Goal: Task Accomplishment & Management: Use online tool/utility

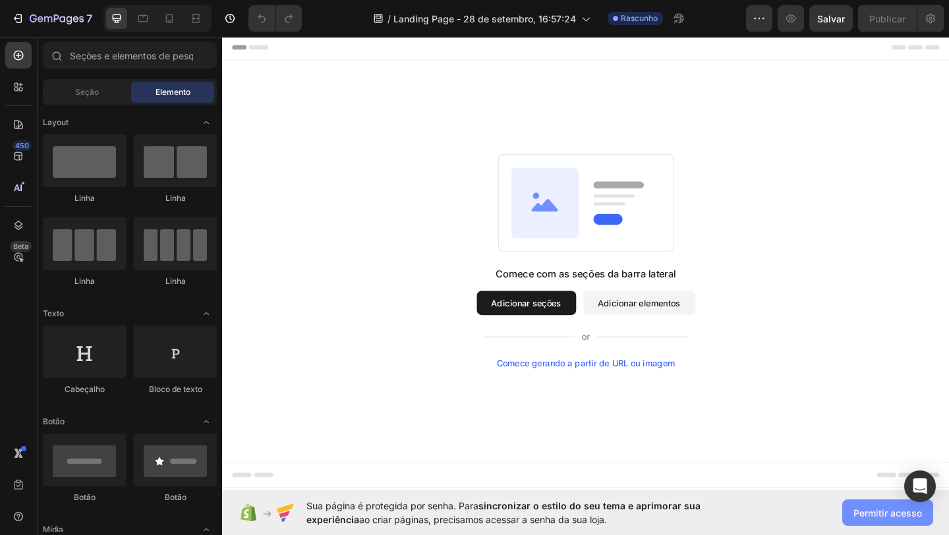
click at [865, 510] on font "Permitir acesso" at bounding box center [888, 513] width 69 height 11
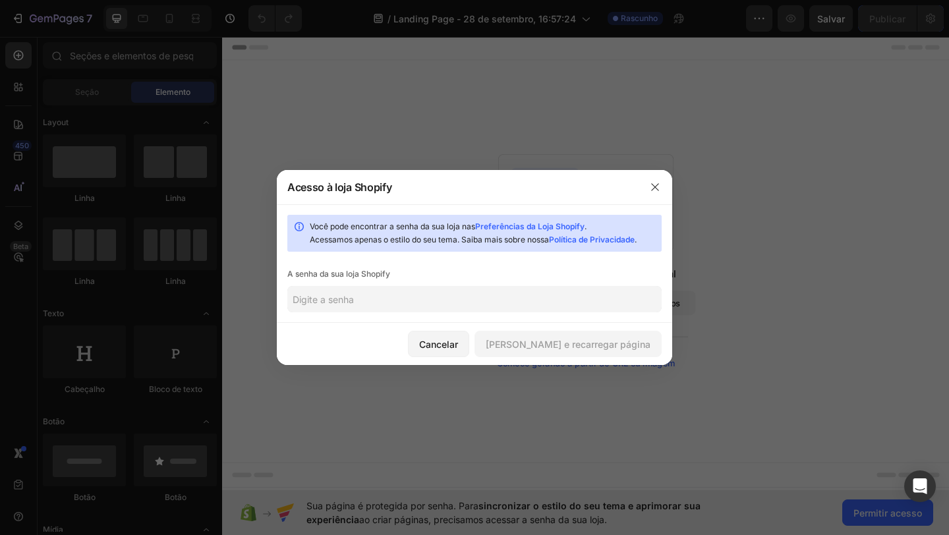
click at [443, 303] on input "text" at bounding box center [474, 299] width 374 height 26
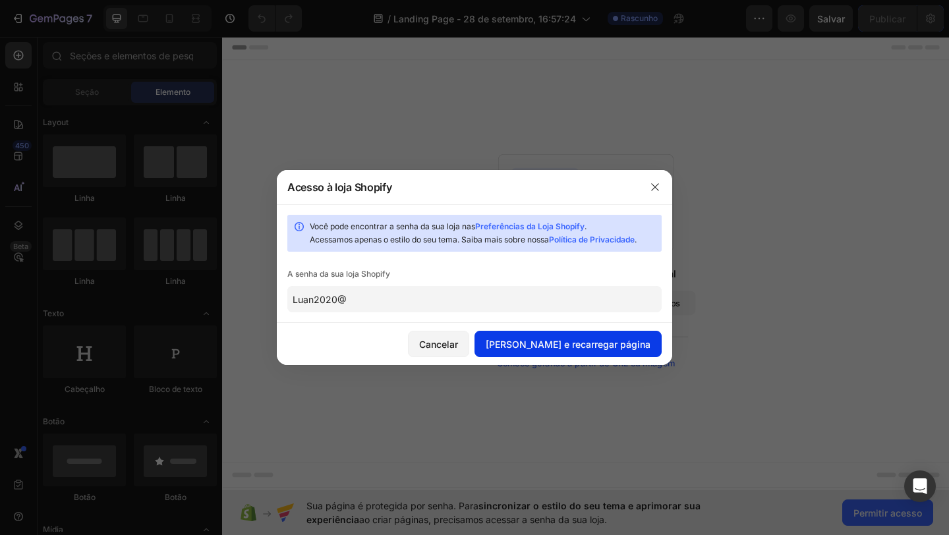
click at [576, 343] on font "[PERSON_NAME] e recarregar página" at bounding box center [568, 344] width 165 height 11
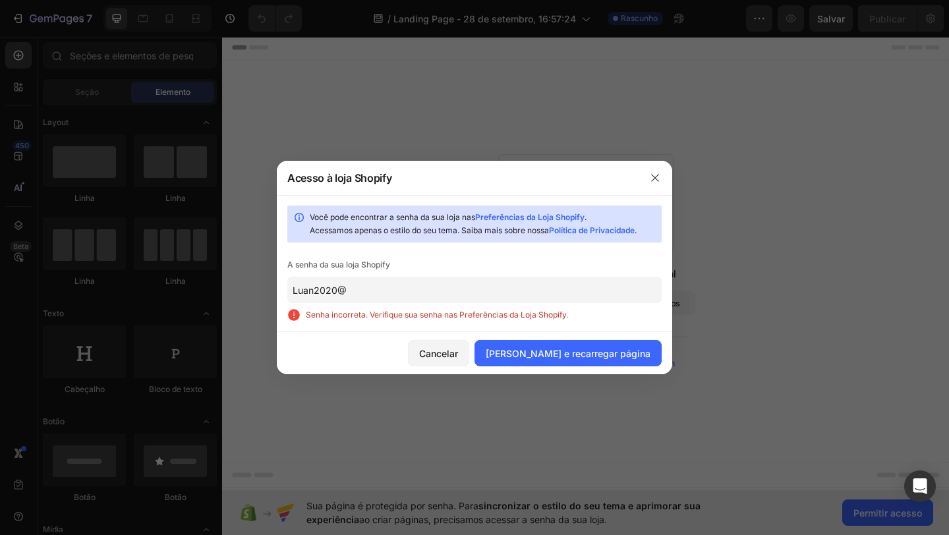
click at [448, 293] on input "Luan2020@" at bounding box center [474, 290] width 374 height 26
click at [440, 293] on input "Luan2020@" at bounding box center [474, 290] width 374 height 26
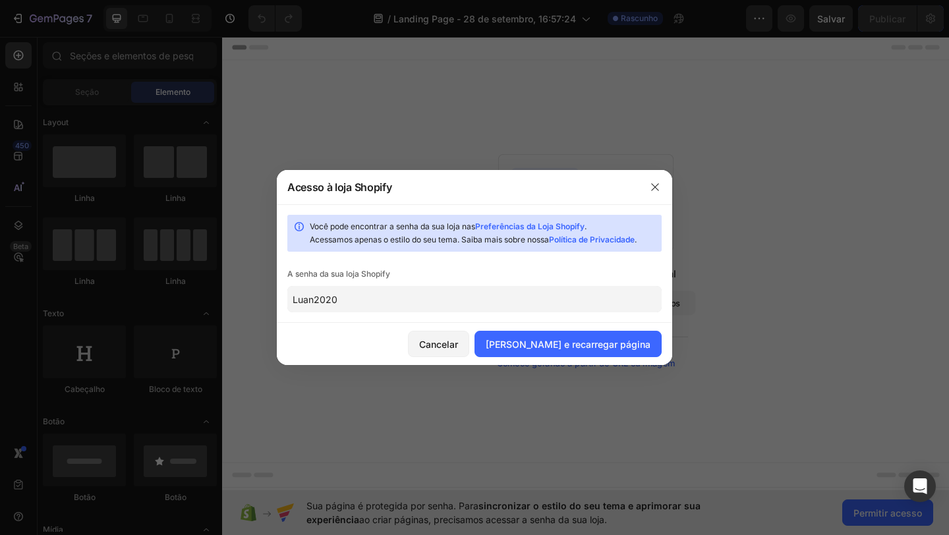
type input "Luan2020"
click at [543, 342] on font "[PERSON_NAME] e recarregar página" at bounding box center [568, 344] width 165 height 11
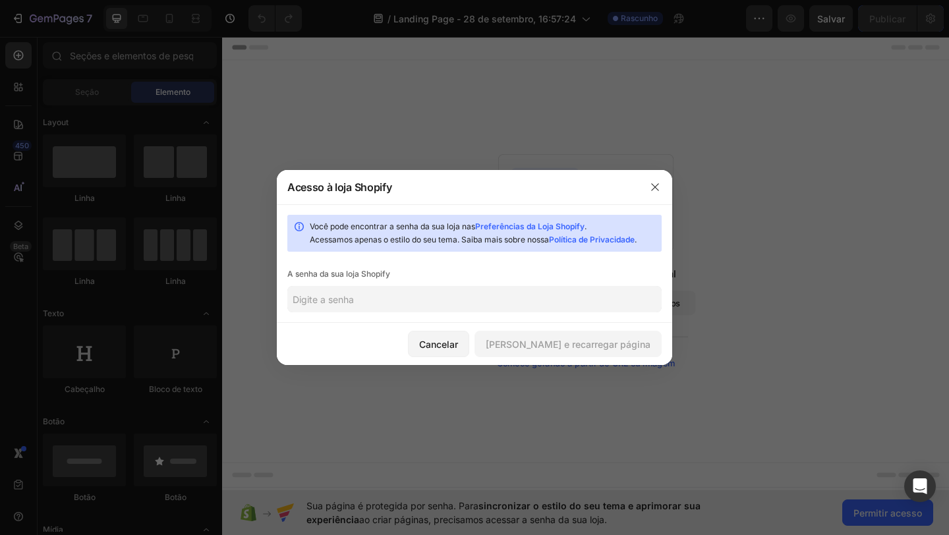
click at [419, 293] on input "text" at bounding box center [474, 299] width 374 height 26
click at [405, 300] on input "text" at bounding box center [474, 299] width 374 height 26
paste input "Luan2020@"
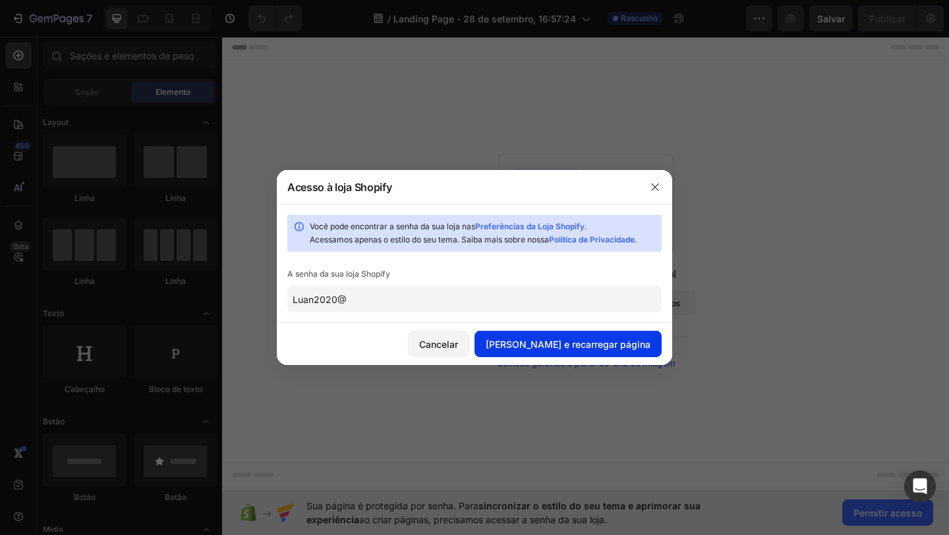
type input "Luan2020@"
click at [565, 339] on font "[PERSON_NAME] e recarregar página" at bounding box center [568, 344] width 165 height 11
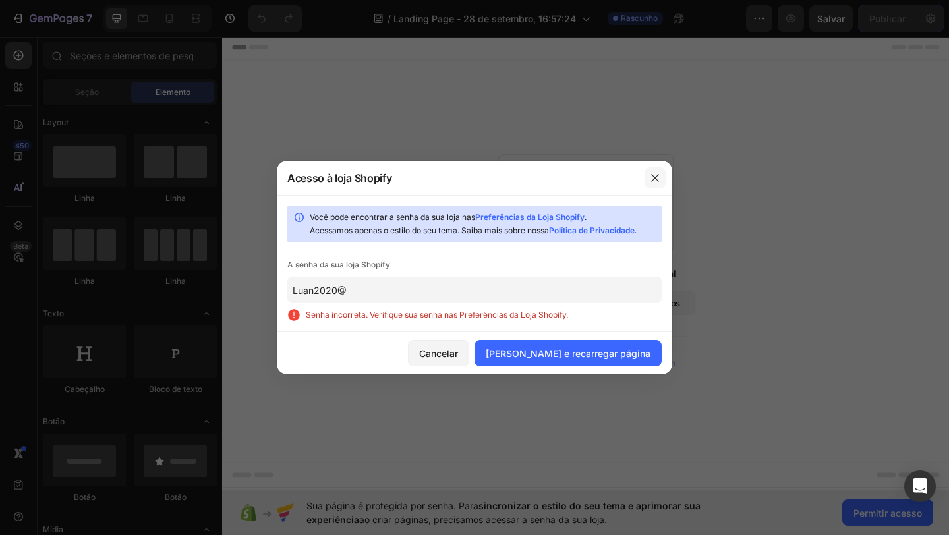
click at [655, 181] on icon "button" at bounding box center [655, 178] width 11 height 11
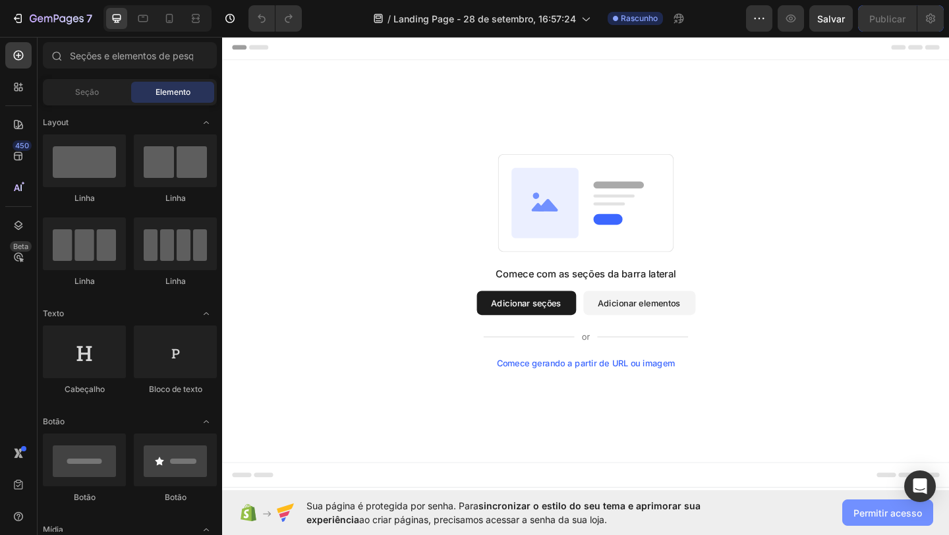
click at [872, 509] on font "Permitir acesso" at bounding box center [888, 513] width 69 height 11
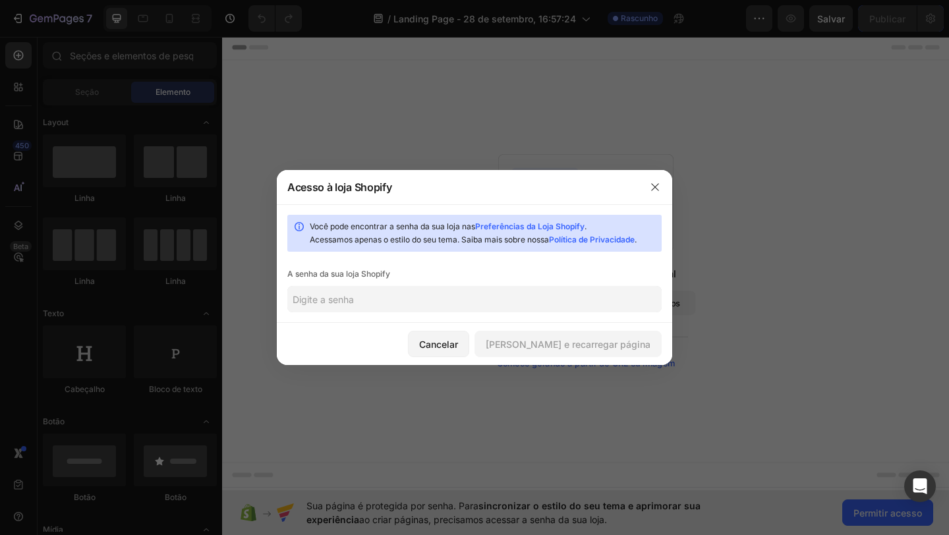
click at [473, 301] on input "text" at bounding box center [474, 299] width 374 height 26
paste input "skeodu"
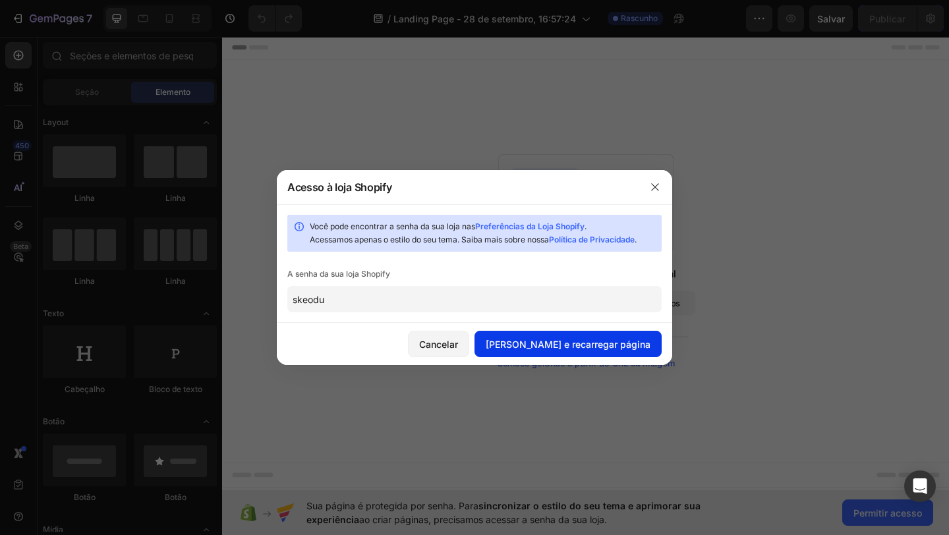
type input "skeodu"
click at [574, 347] on font "[PERSON_NAME] e recarregar página" at bounding box center [568, 344] width 165 height 11
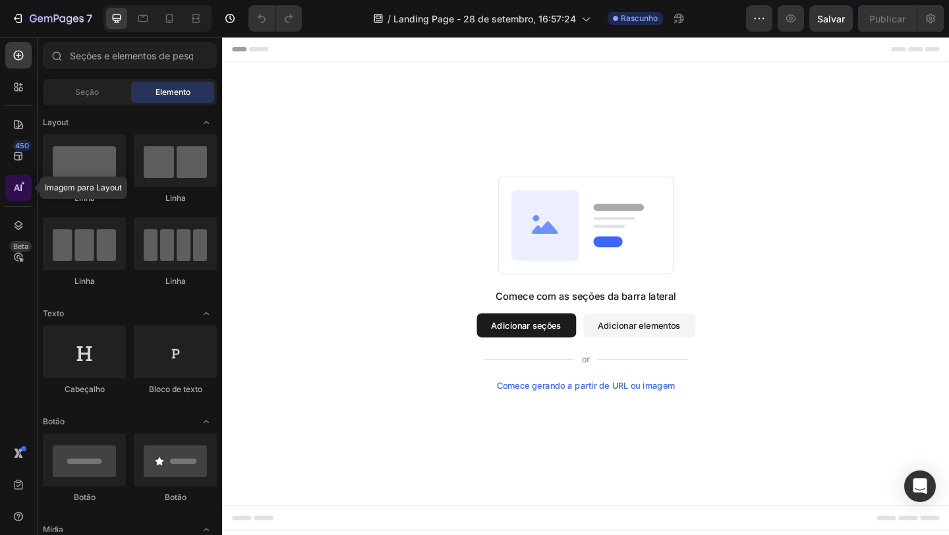
click at [13, 179] on div at bounding box center [18, 188] width 26 height 26
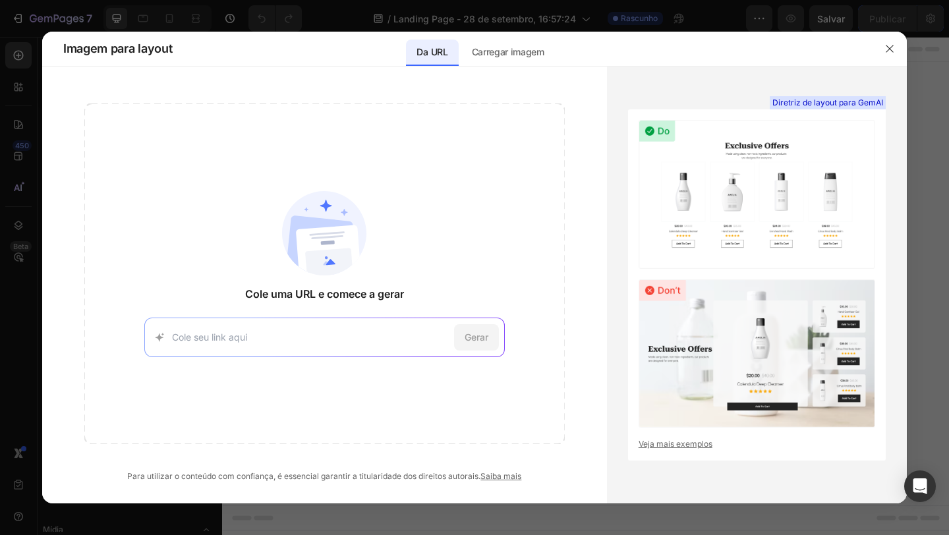
click at [259, 334] on input at bounding box center [310, 337] width 277 height 14
type input "s"
click at [338, 333] on input at bounding box center [310, 337] width 277 height 14
paste input "[URL][DOMAIN_NAME]"
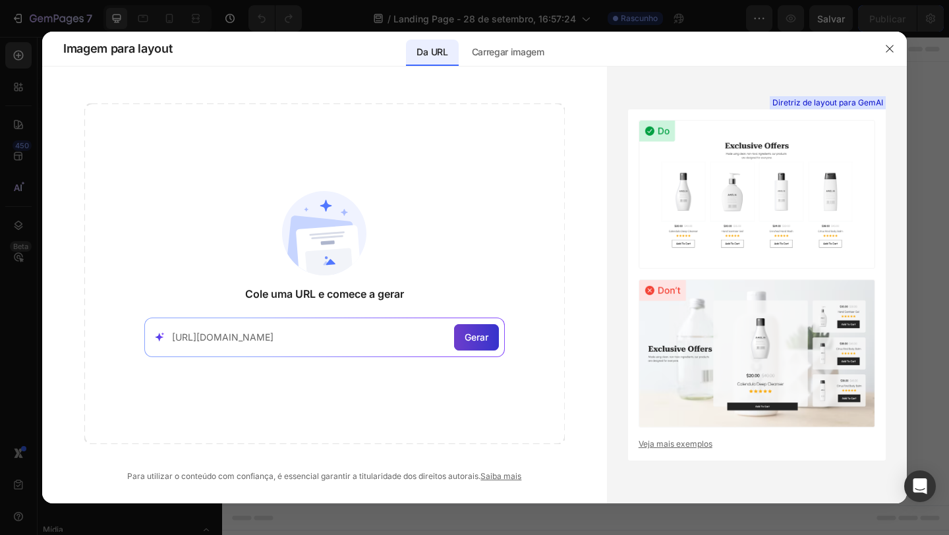
type input "[URL][DOMAIN_NAME]"
click at [471, 340] on font "Gerar" at bounding box center [477, 337] width 24 height 11
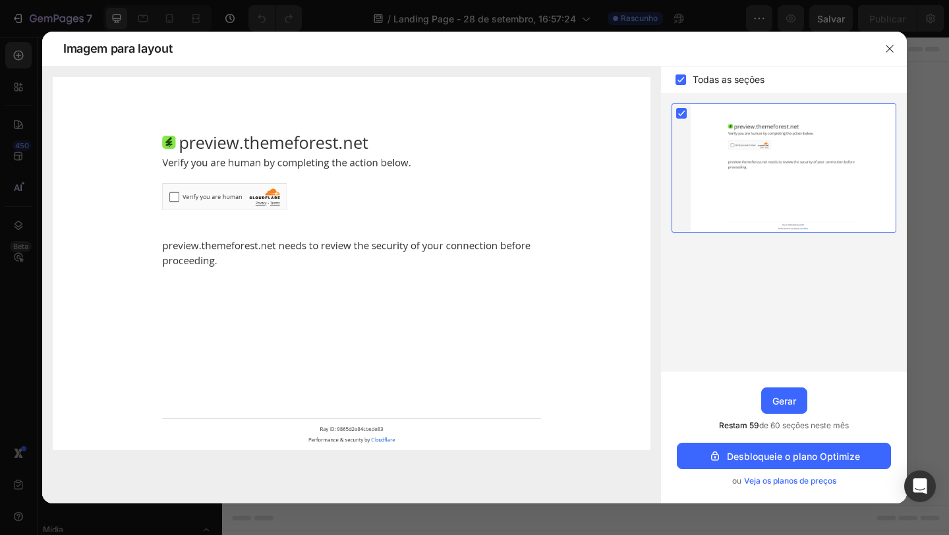
click at [174, 195] on img at bounding box center [352, 263] width 598 height 373
click at [734, 134] on div at bounding box center [793, 168] width 205 height 128
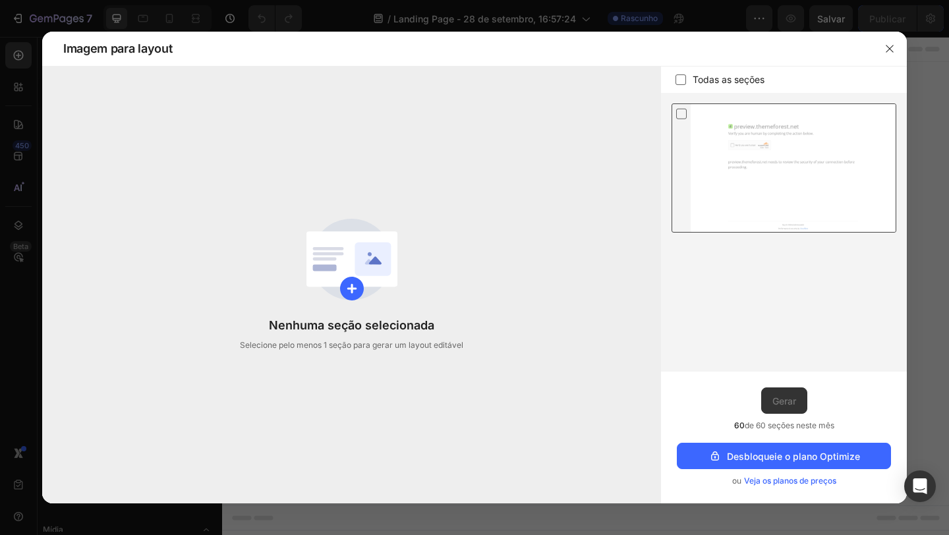
click at [740, 154] on div at bounding box center [793, 168] width 205 height 128
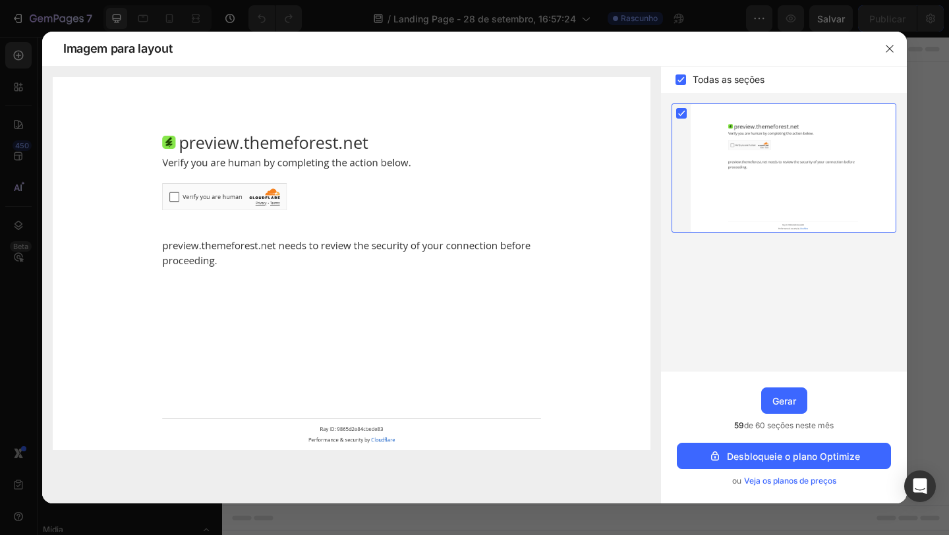
click at [175, 200] on img at bounding box center [352, 263] width 598 height 373
click at [790, 403] on font "Gerar" at bounding box center [785, 400] width 24 height 11
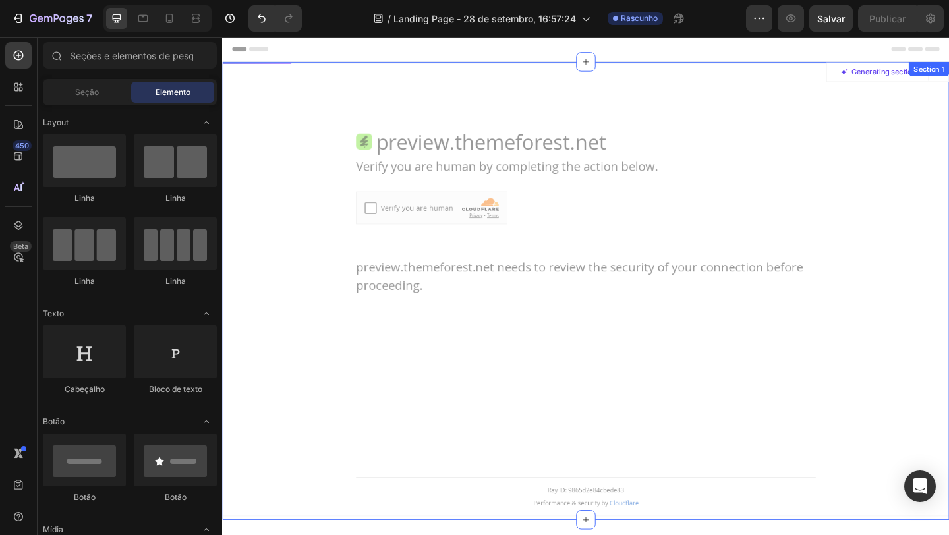
click at [384, 225] on div at bounding box center [618, 311] width 790 height 493
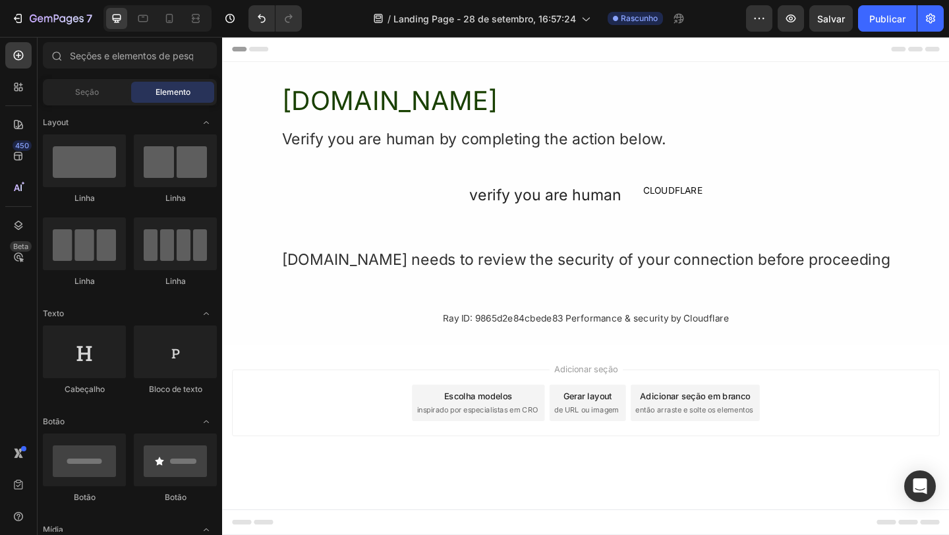
click at [334, 482] on div "Adicionar seção Escolha modelos inspirado por especialistas em CRO Gerar layout…" at bounding box center [617, 453] width 791 height 162
click at [517, 432] on font "Escolha modelos" at bounding box center [500, 427] width 74 height 11
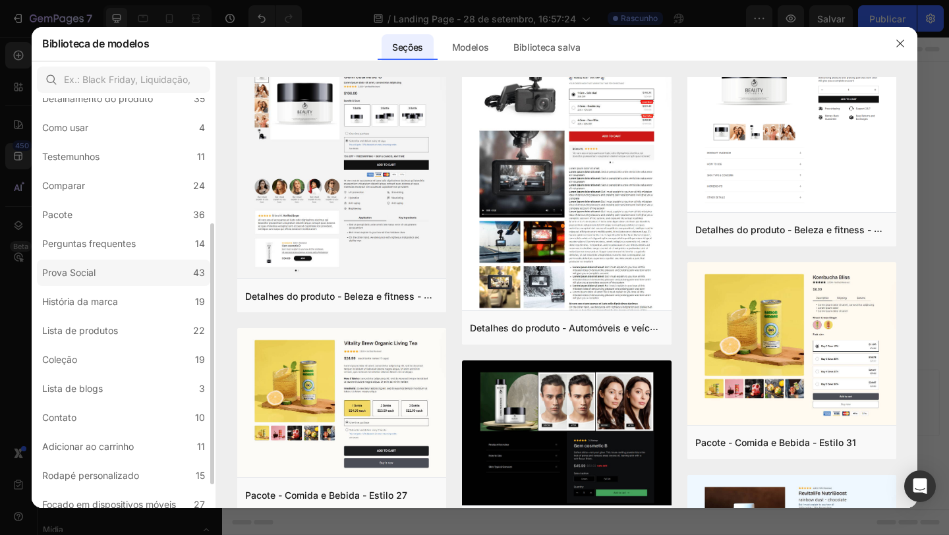
scroll to position [235, 0]
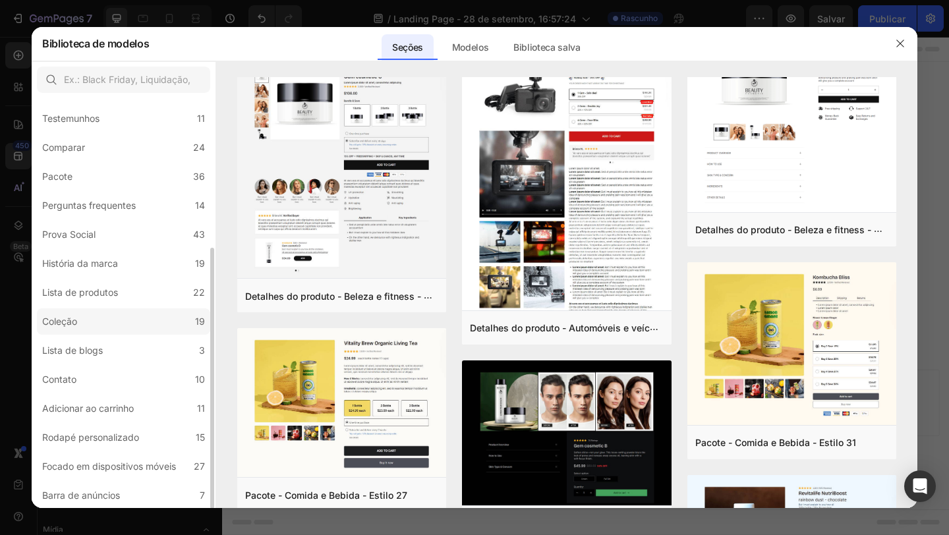
click at [111, 332] on label "Coleção 19" at bounding box center [123, 321] width 173 height 26
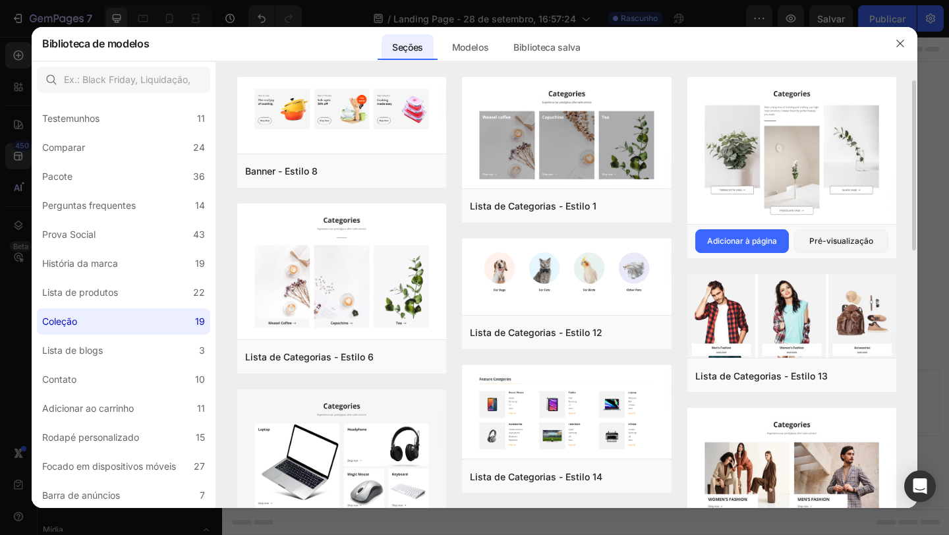
scroll to position [3, 0]
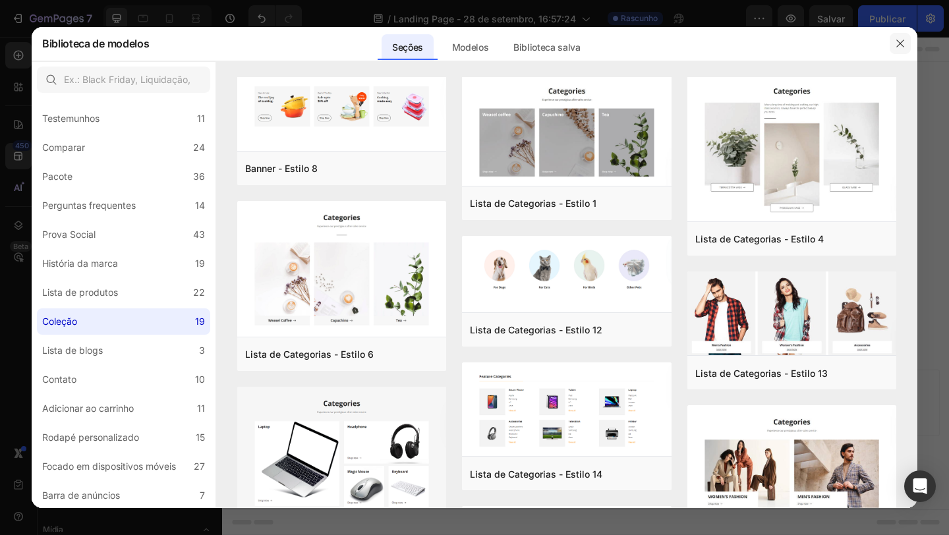
click at [901, 47] on icon "button" at bounding box center [900, 43] width 11 height 11
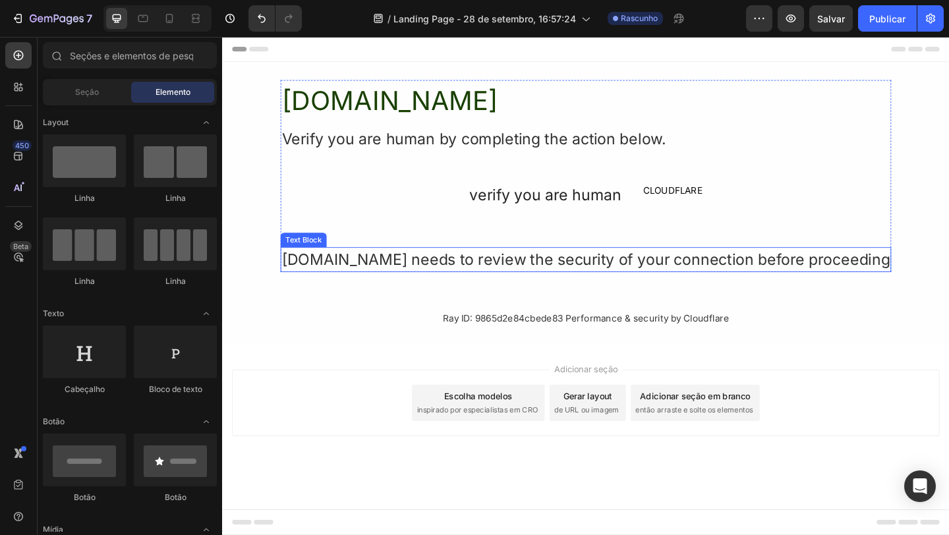
click at [755, 269] on div "[DOMAIN_NAME] needs to review the security of your connection before proceeding" at bounding box center [617, 280] width 664 height 28
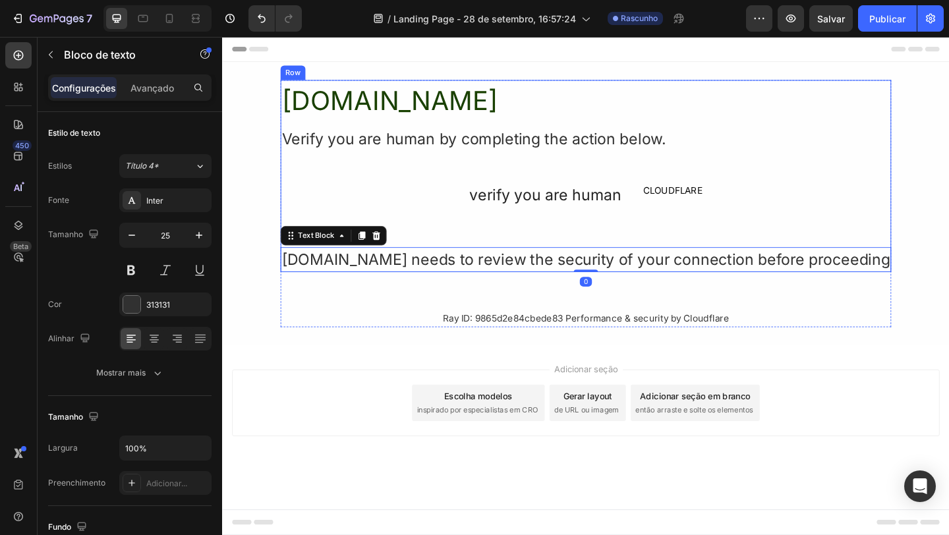
click at [780, 224] on div "[DOMAIN_NAME] Heading Verify you are human by completing the action below. Text…" at bounding box center [617, 188] width 664 height 209
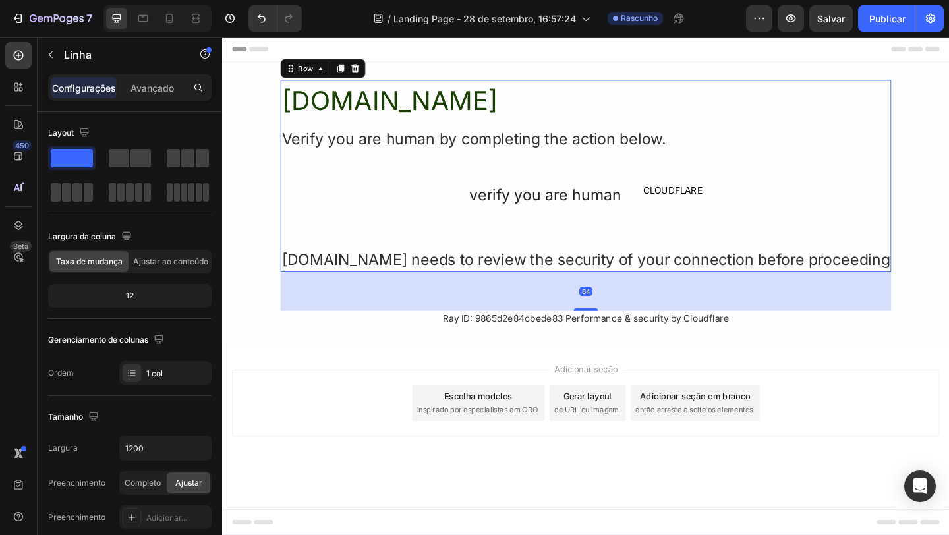
click at [780, 224] on div "[DOMAIN_NAME] Heading Verify you are human by completing the action below. Text…" at bounding box center [617, 188] width 664 height 209
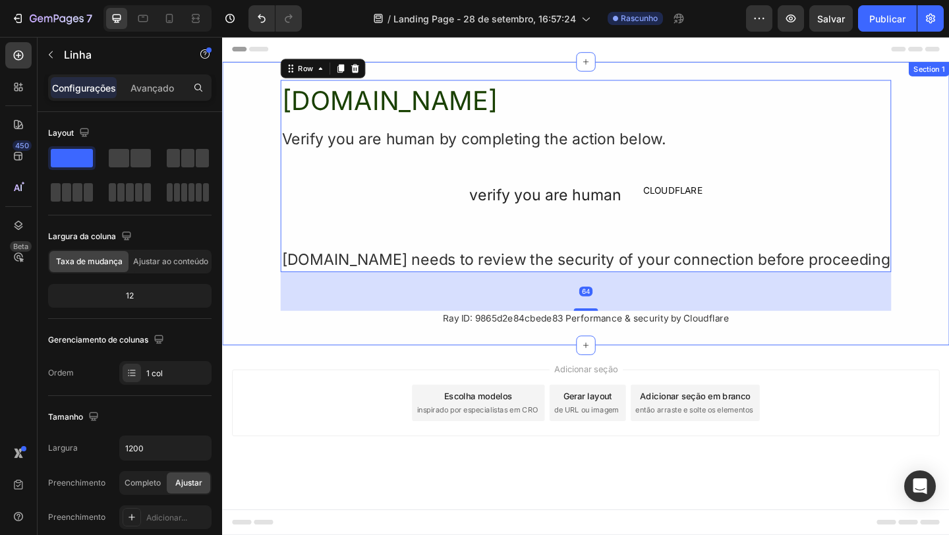
click at [825, 368] on div "[DOMAIN_NAME] Heading Verify you are human by completing the action below. Text…" at bounding box center [617, 218] width 791 height 308
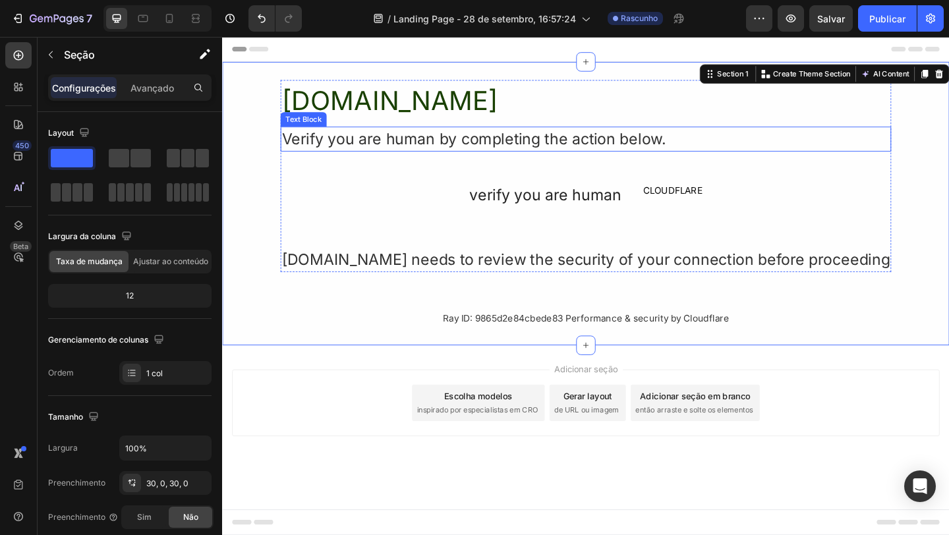
click at [773, 176] on div "[DOMAIN_NAME] Heading Verify you are human by completing the action below. Text…" at bounding box center [617, 188] width 664 height 209
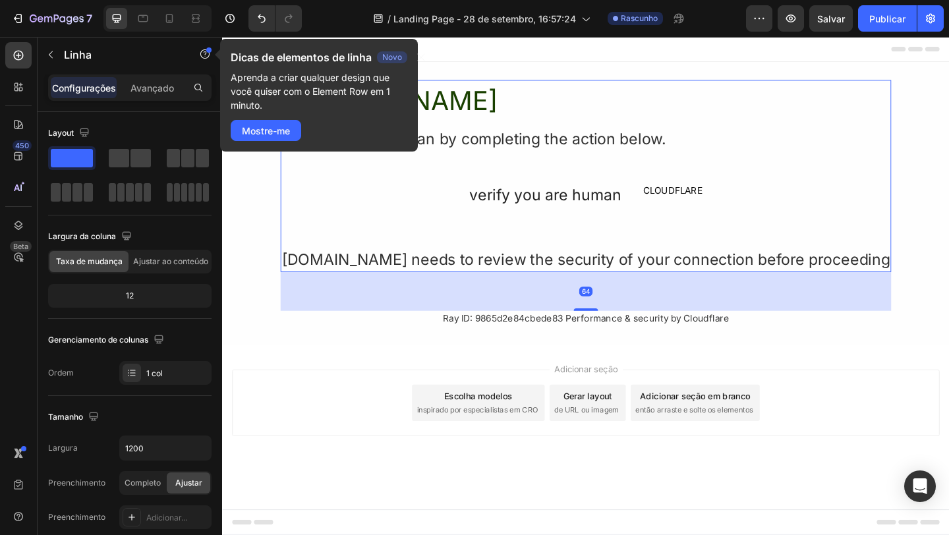
click at [531, 55] on div "Cabeçalho" at bounding box center [618, 50] width 770 height 26
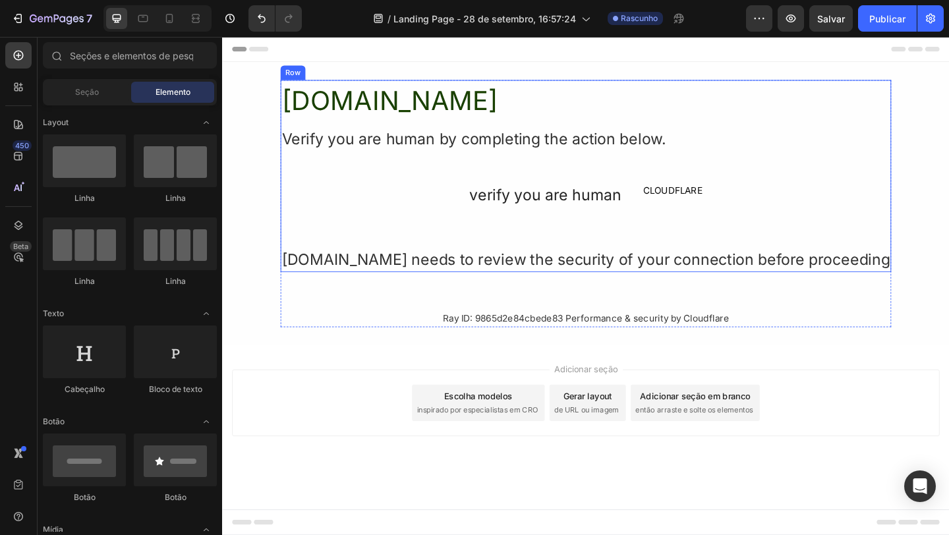
drag, startPoint x: 863, startPoint y: 510, endPoint x: 802, endPoint y: 192, distance: 322.8
click at [802, 192] on div "Cabeçalho [DOMAIN_NAME] Heading Verify you are human by completing the action b…" at bounding box center [617, 286] width 791 height 498
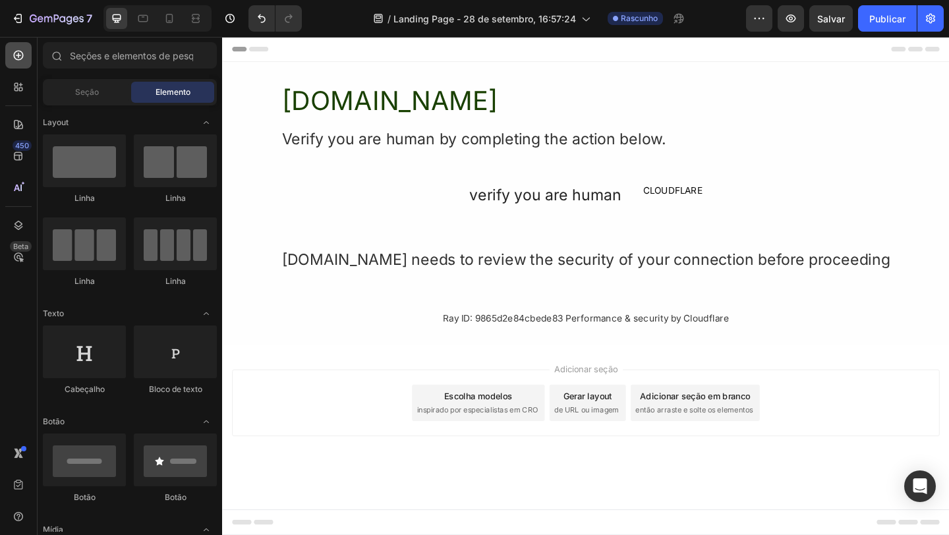
click at [23, 61] on icon at bounding box center [18, 55] width 13 height 13
click at [22, 57] on icon at bounding box center [19, 56] width 10 height 10
click at [24, 16] on icon "button" at bounding box center [17, 18] width 13 height 13
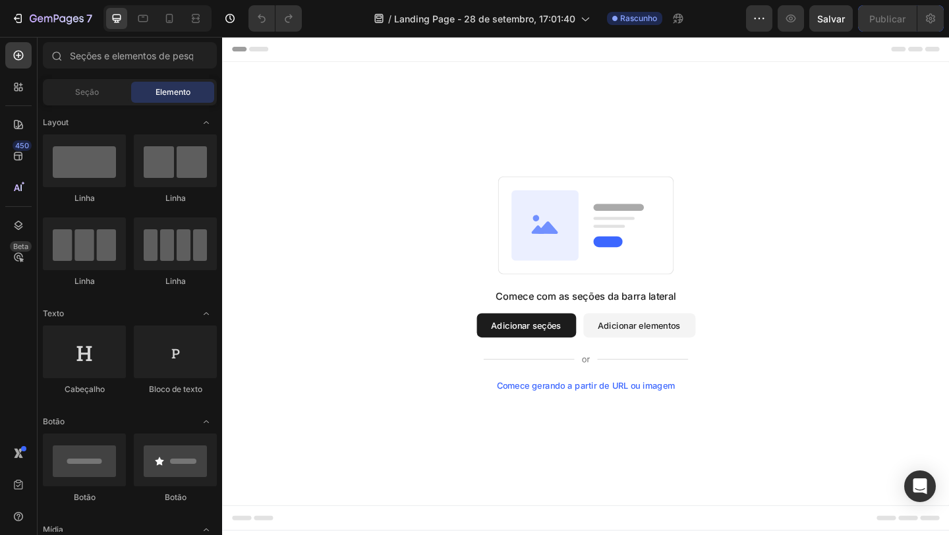
click at [848, 221] on div "Comece com as seções da barra lateral Adicionar seções Adicionar elementos Come…" at bounding box center [618, 305] width 696 height 233
click at [647, 351] on font "Adicionar elementos" at bounding box center [676, 350] width 90 height 11
click at [684, 359] on button "Adicionar elementos" at bounding box center [676, 350] width 122 height 26
click at [783, 276] on div "Comece com as seções da barra lateral Adicionar seções Adicionar elementos Come…" at bounding box center [618, 305] width 696 height 233
click at [681, 337] on button "Adicionar elementos" at bounding box center [676, 350] width 122 height 26
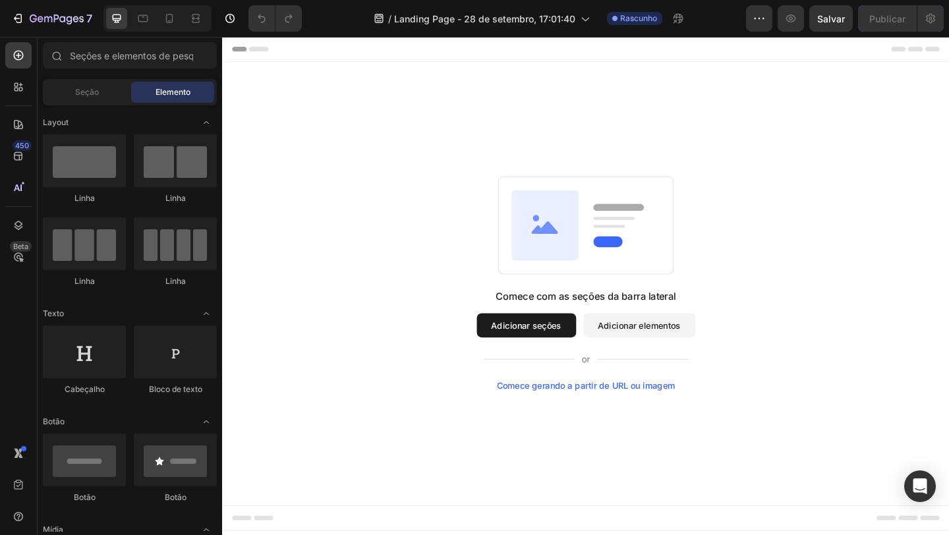
click at [683, 333] on div "Comece com as seções da barra lateral Adicionar seções Adicionar elementos Come…" at bounding box center [618, 366] width 238 height 111
click at [668, 350] on font "Adicionar elementos" at bounding box center [676, 350] width 90 height 11
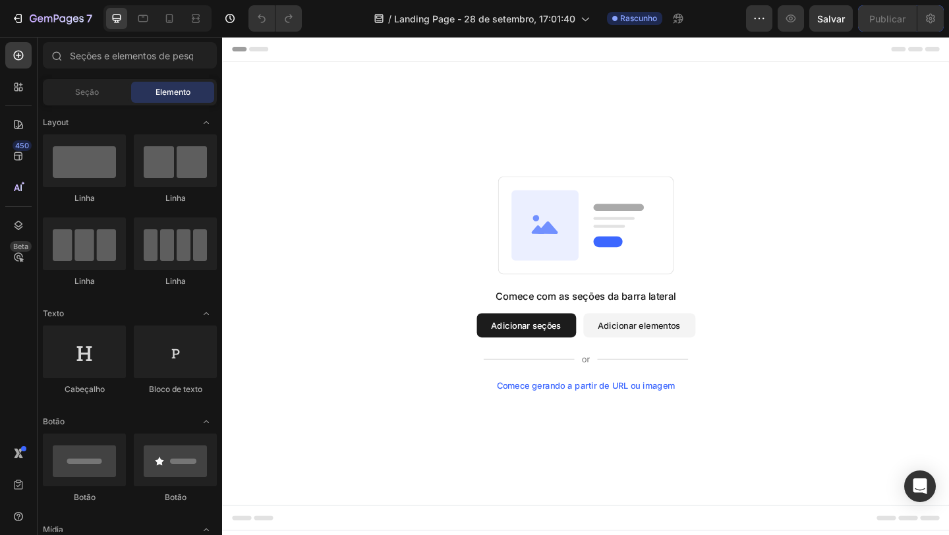
click at [668, 350] on font "Adicionar elementos" at bounding box center [676, 350] width 90 height 11
click at [565, 355] on font "Adicionar seções" at bounding box center [553, 350] width 76 height 11
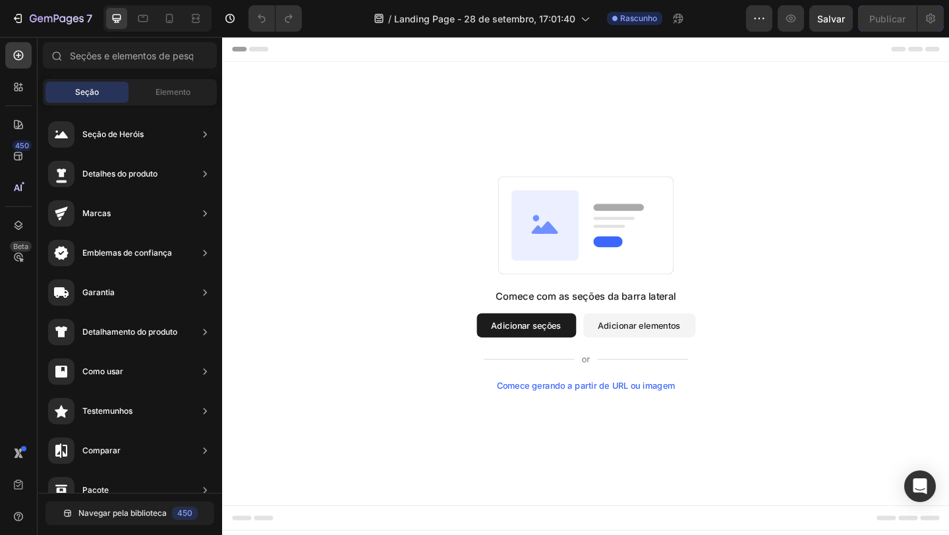
click at [689, 352] on font "Adicionar elementos" at bounding box center [676, 350] width 90 height 11
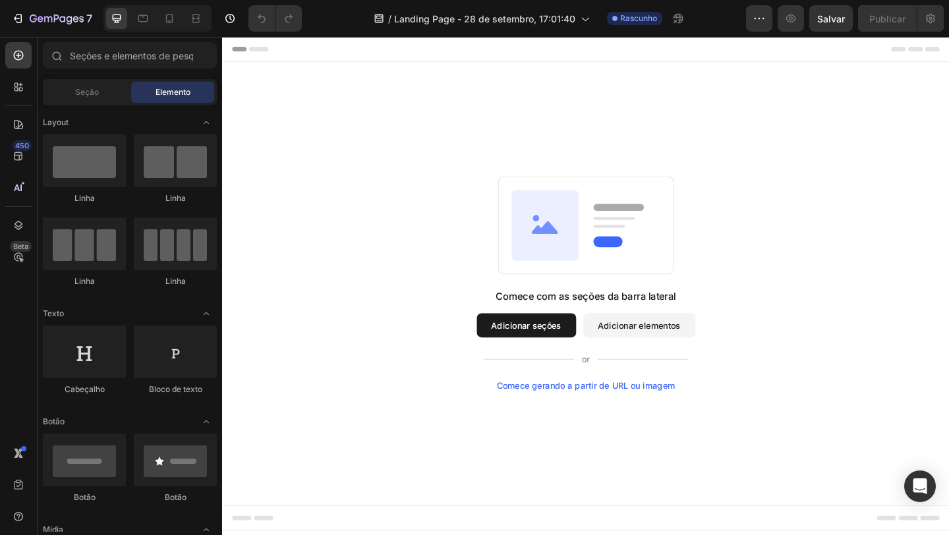
click at [550, 353] on font "Adicionar seções" at bounding box center [553, 350] width 76 height 11
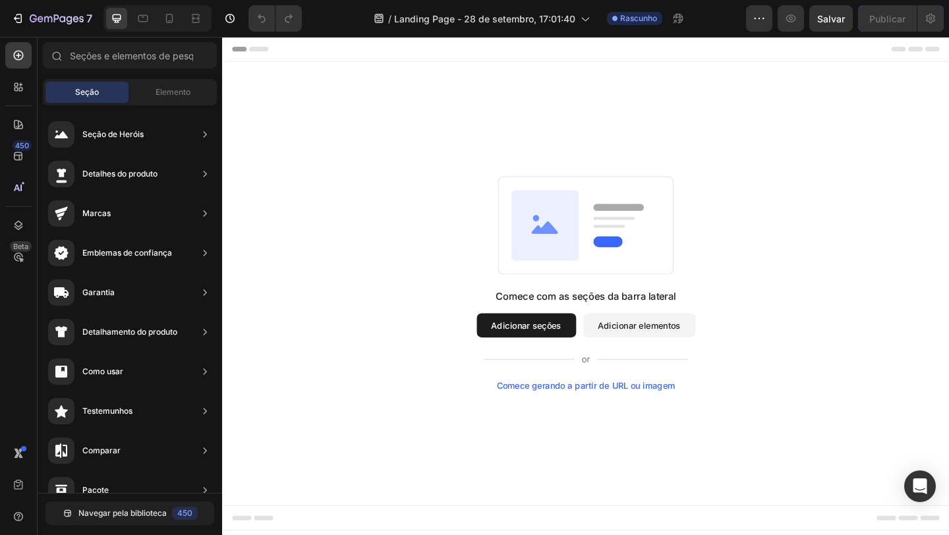
click at [626, 416] on font "Comece gerando a partir de URL ou imagem" at bounding box center [618, 416] width 194 height 11
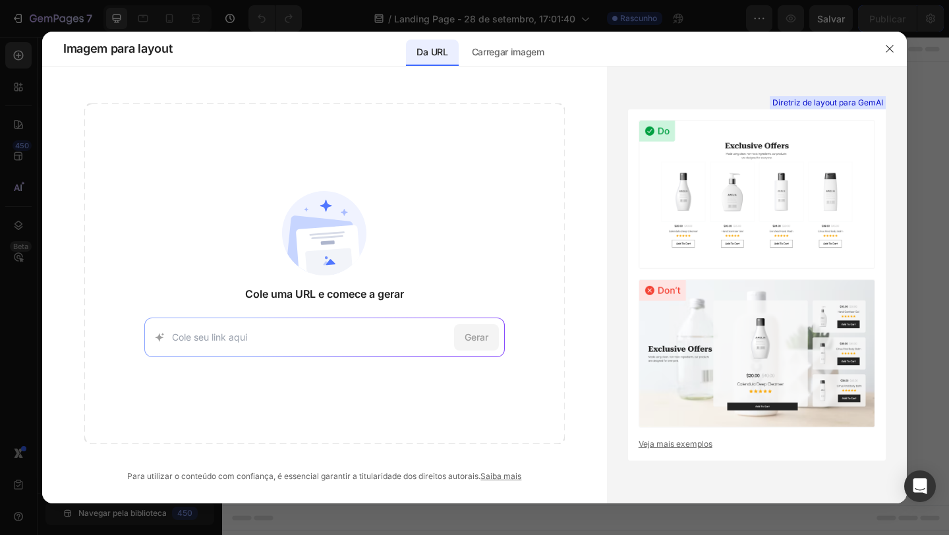
click at [335, 332] on input at bounding box center [310, 337] width 277 height 14
click at [535, 63] on div "Carregar imagem" at bounding box center [508, 53] width 94 height 26
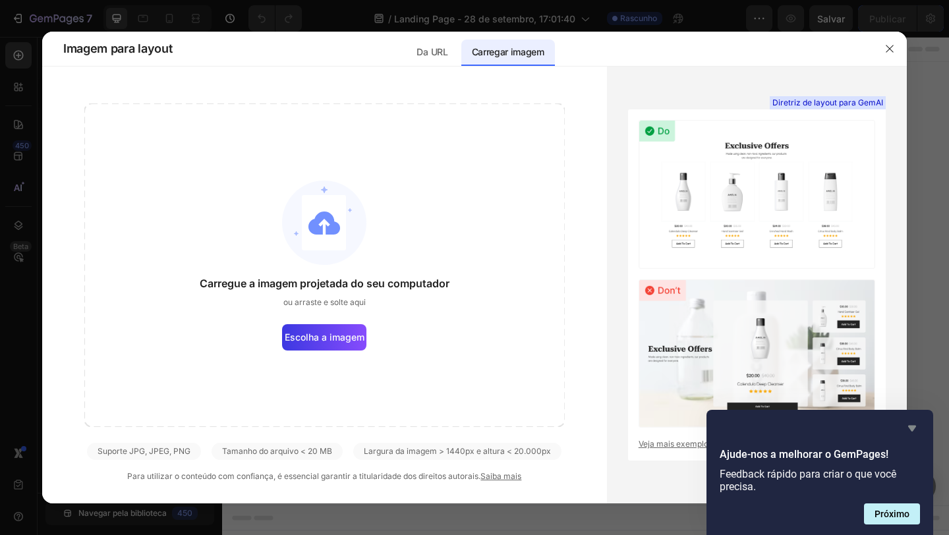
click at [912, 430] on icon "Ocultar pesquisa" at bounding box center [912, 429] width 8 height 6
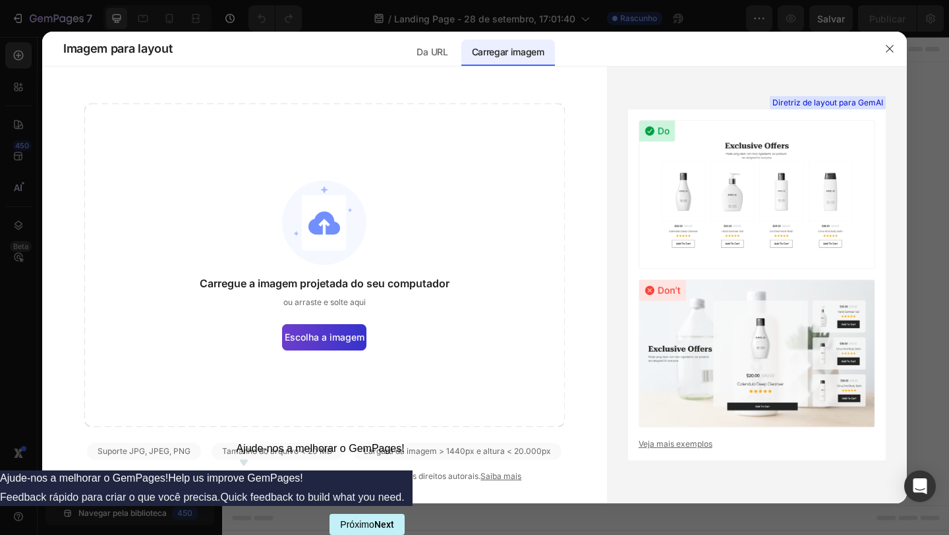
click at [328, 336] on font "Escolha a imagem" at bounding box center [325, 337] width 80 height 11
click at [0, 0] on input "Escolha a imagem" at bounding box center [0, 0] width 0 height 0
click at [321, 298] on font "ou arraste e solte aqui" at bounding box center [324, 302] width 82 height 10
click at [316, 333] on font "Escolha a imagem" at bounding box center [325, 337] width 80 height 11
click at [0, 0] on input "Escolha a imagem" at bounding box center [0, 0] width 0 height 0
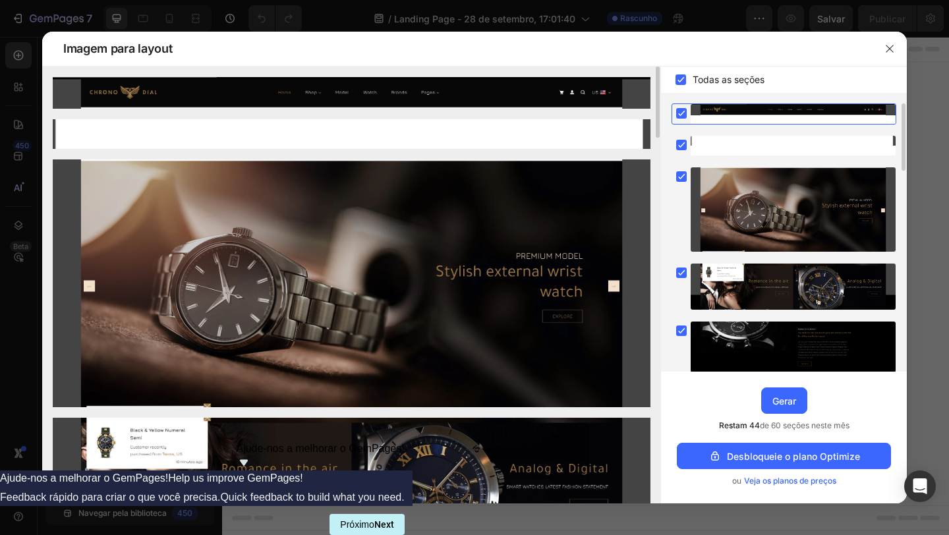
click at [269, 142] on img at bounding box center [352, 134] width 598 height 30
click at [281, 214] on img at bounding box center [352, 283] width 598 height 247
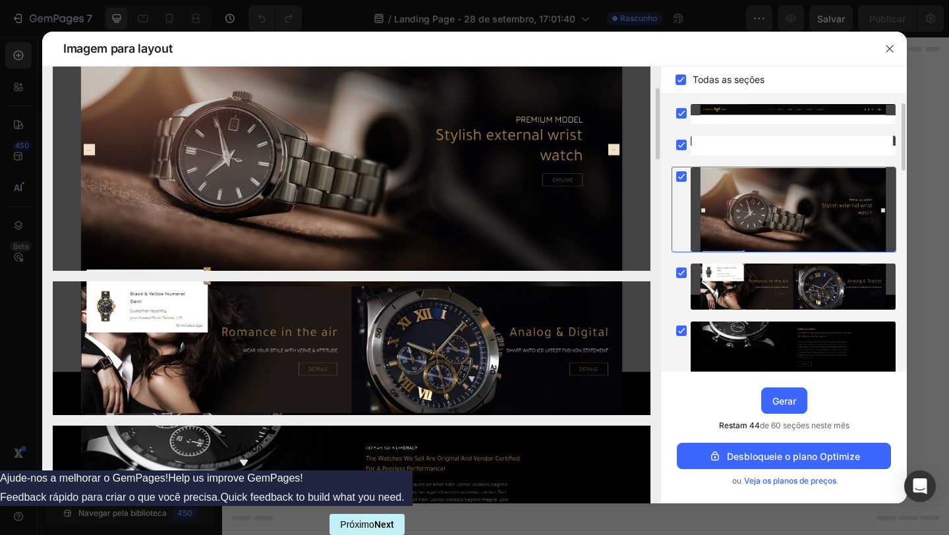
click at [349, 340] on img at bounding box center [352, 348] width 598 height 134
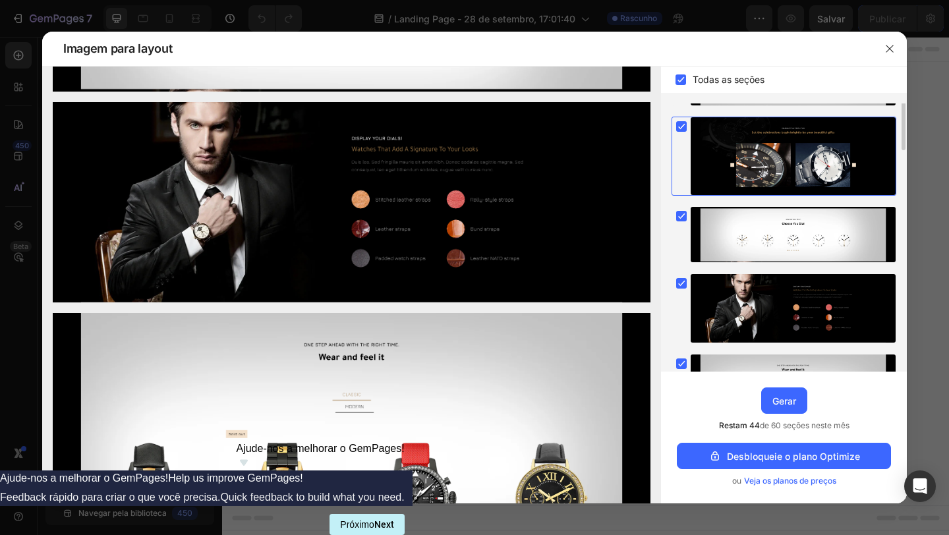
scroll to position [0, 0]
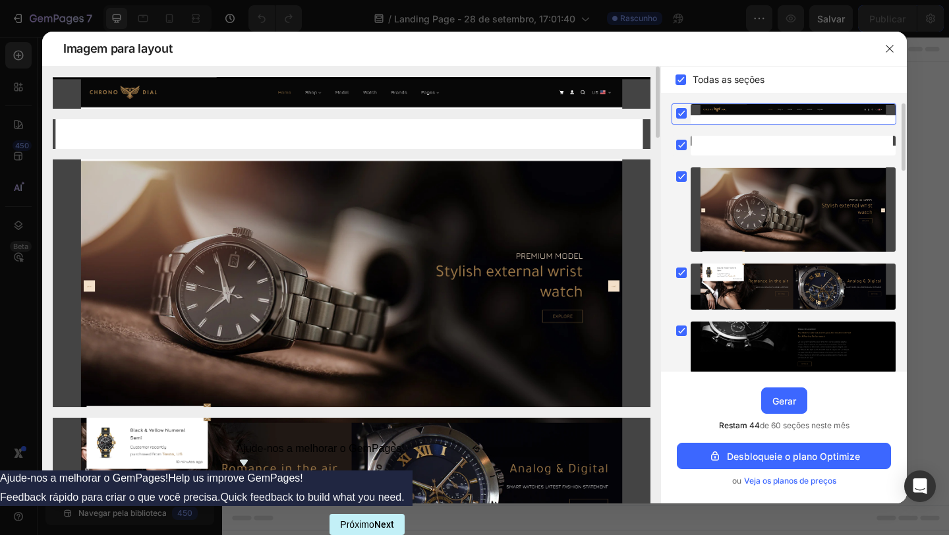
click at [681, 150] on rect at bounding box center [681, 145] width 11 height 11
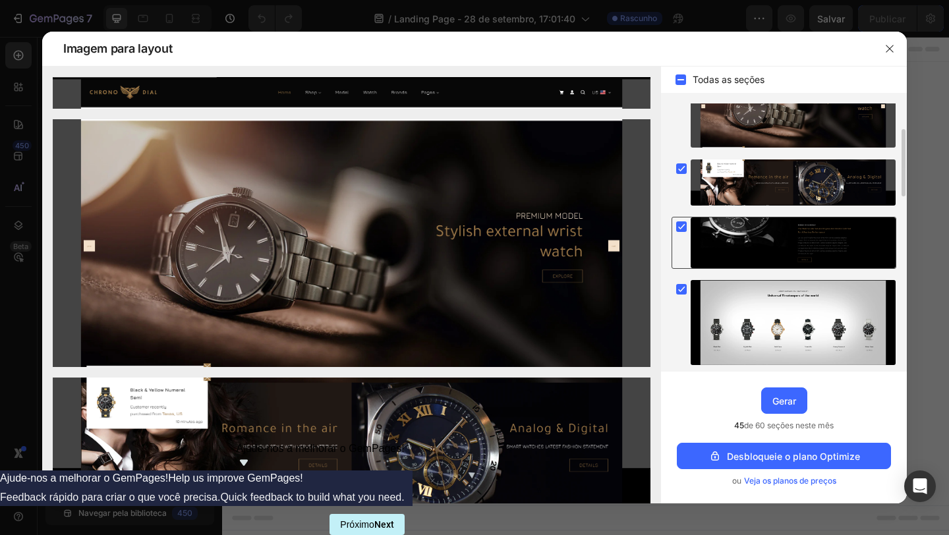
click at [740, 231] on div at bounding box center [793, 243] width 205 height 51
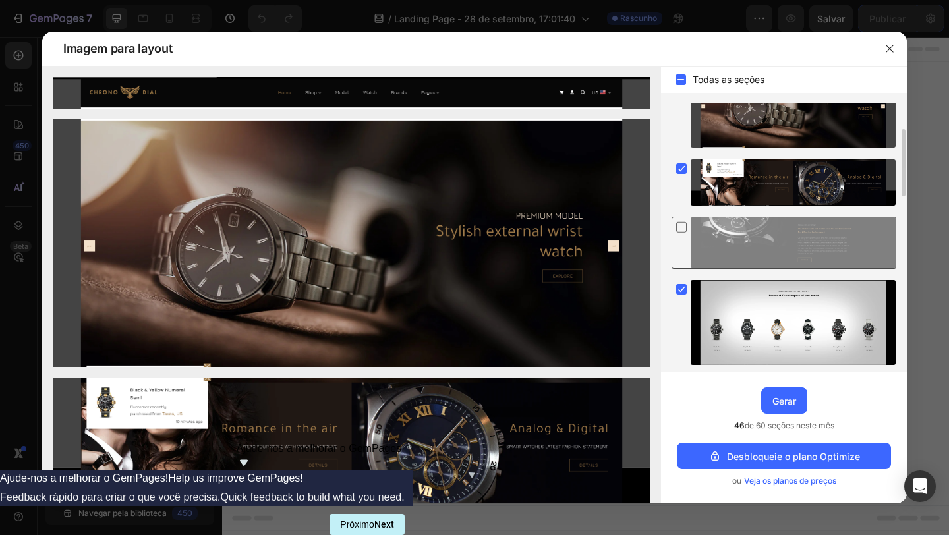
click at [740, 231] on div at bounding box center [793, 243] width 205 height 51
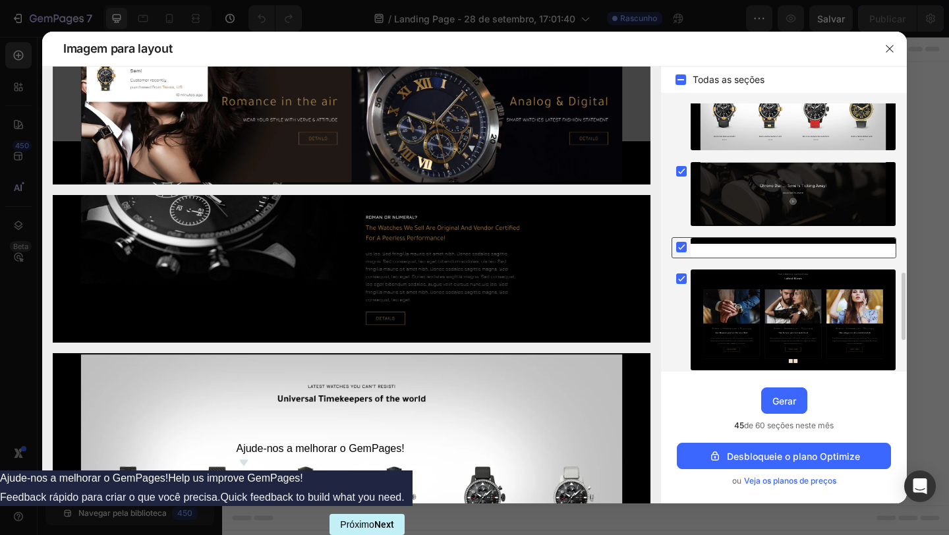
click at [749, 241] on div at bounding box center [793, 248] width 205 height 20
click at [735, 245] on div at bounding box center [793, 248] width 205 height 20
click at [680, 247] on rect at bounding box center [681, 247] width 11 height 11
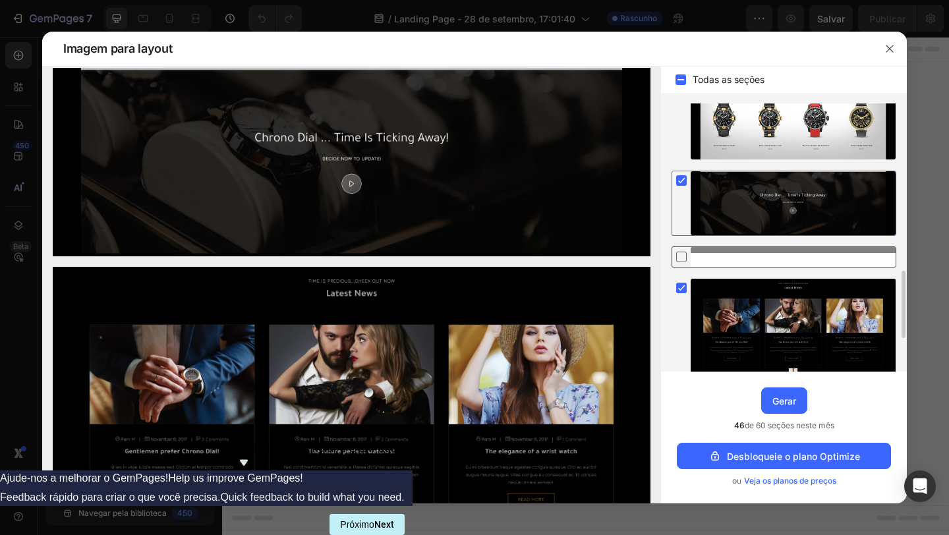
click at [679, 183] on rect at bounding box center [681, 180] width 11 height 11
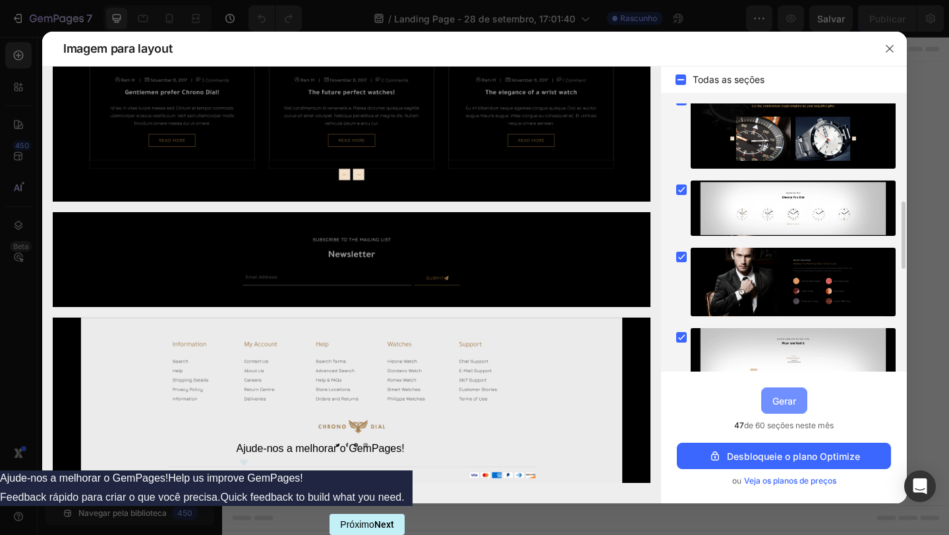
click at [794, 403] on font "Gerar" at bounding box center [785, 400] width 24 height 11
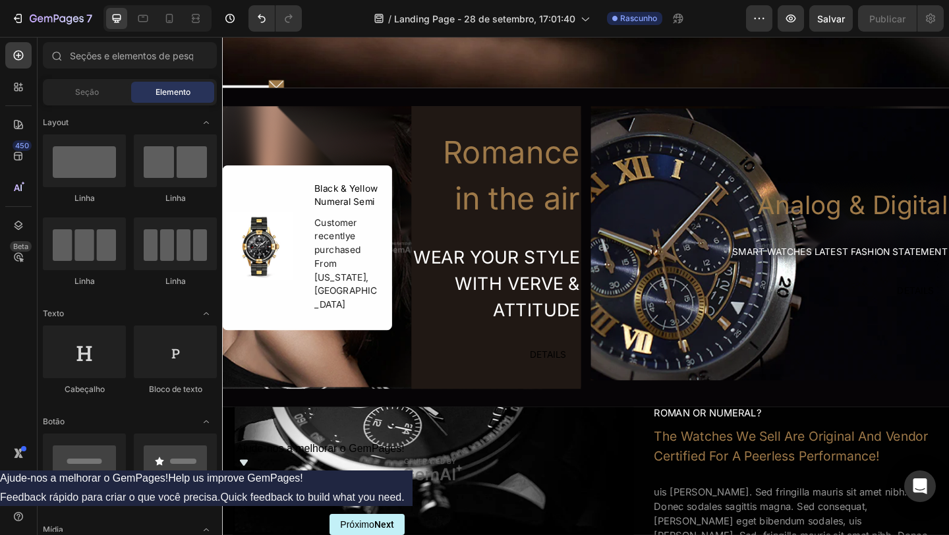
scroll to position [626, 0]
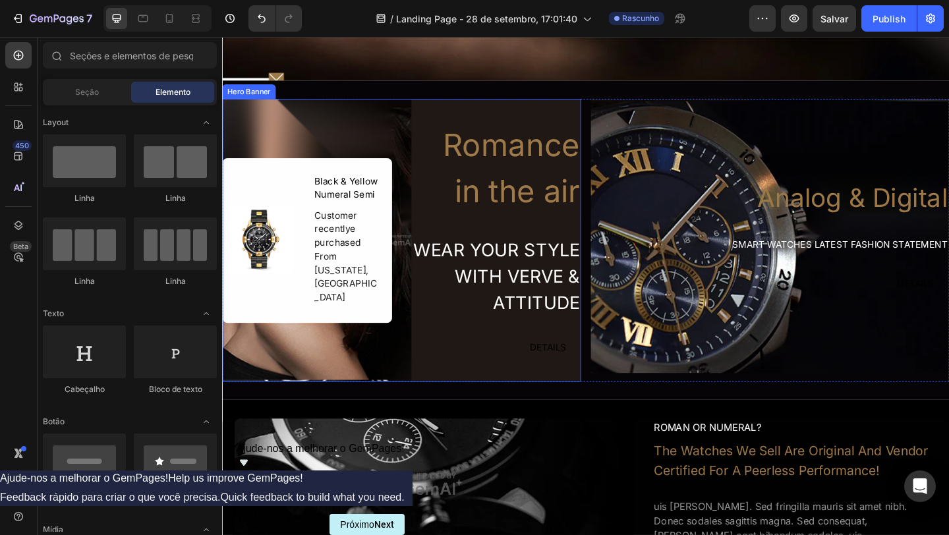
click at [405, 245] on div "Image Black & Yellow Numeral Semi Text Block Customer recentlye purchased From …" at bounding box center [417, 259] width 390 height 392
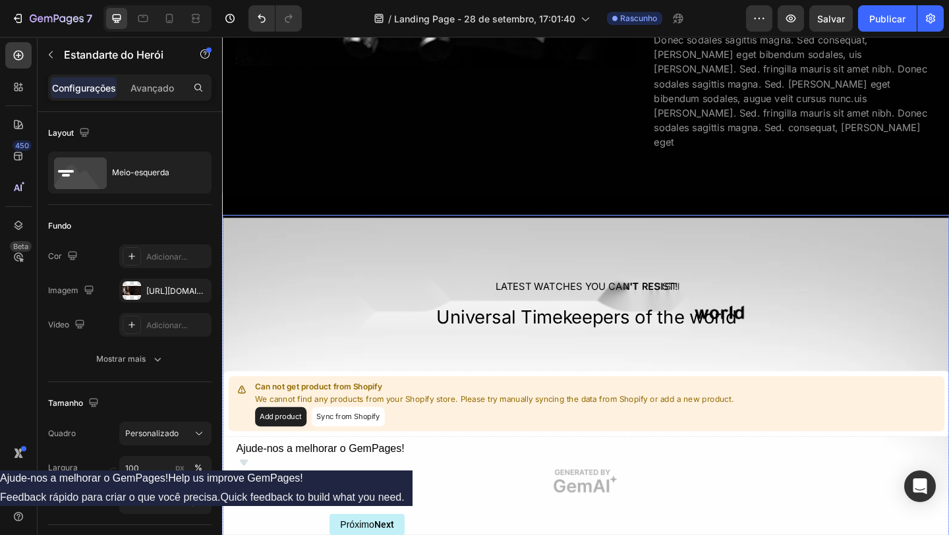
scroll to position [1276, 0]
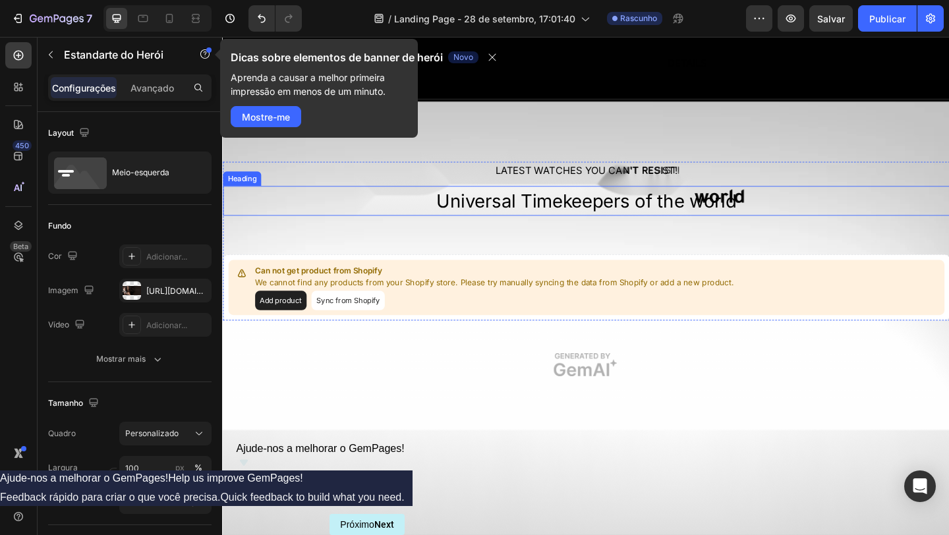
click at [760, 199] on h2 "Universal Timekeepers of the world" at bounding box center [618, 215] width 791 height 32
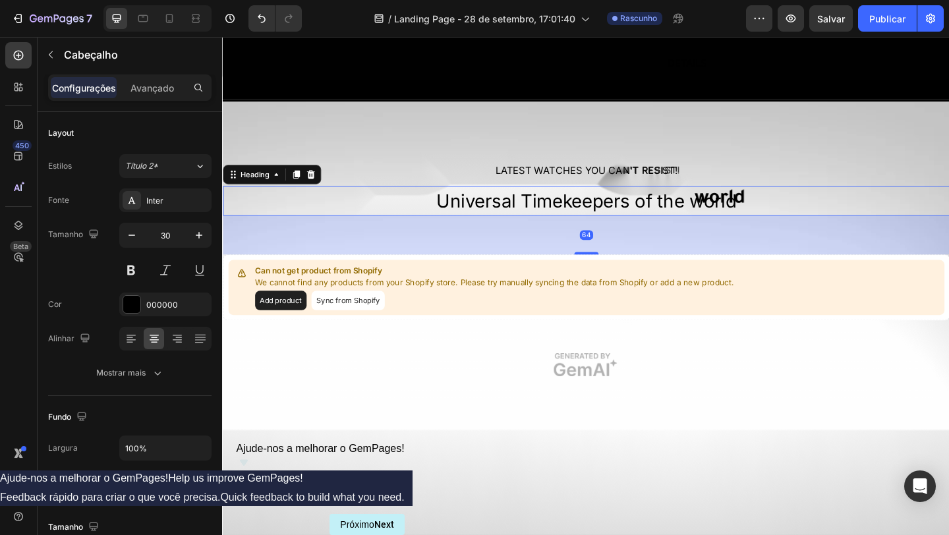
click at [775, 199] on h2 "Universal Timekeepers of the world" at bounding box center [618, 215] width 791 height 32
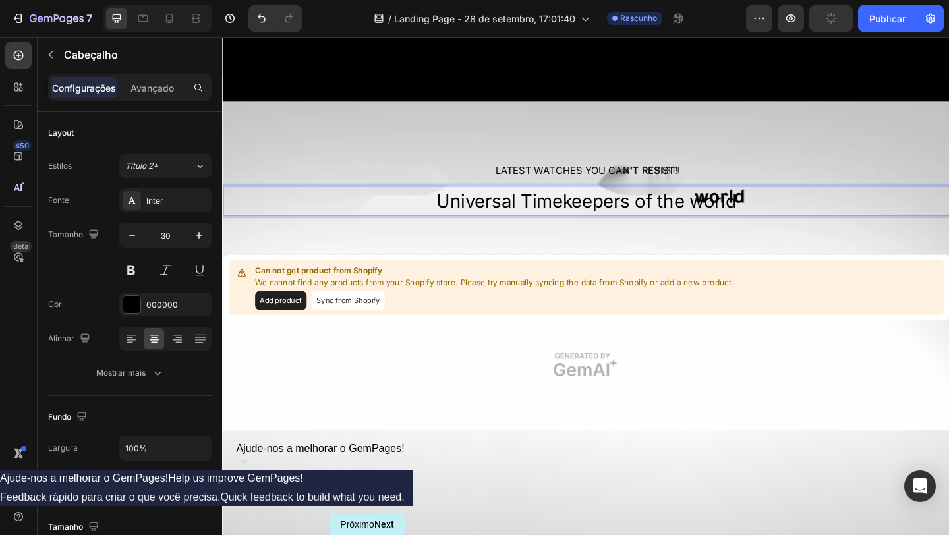
drag, startPoint x: 831, startPoint y: 169, endPoint x: 831, endPoint y: 184, distance: 14.5
click at [831, 184] on div "LATEST WATCHES YOU CAN'T RESIST! Text Block Universal Timekeepers of the world …" at bounding box center [618, 259] width 791 height 173
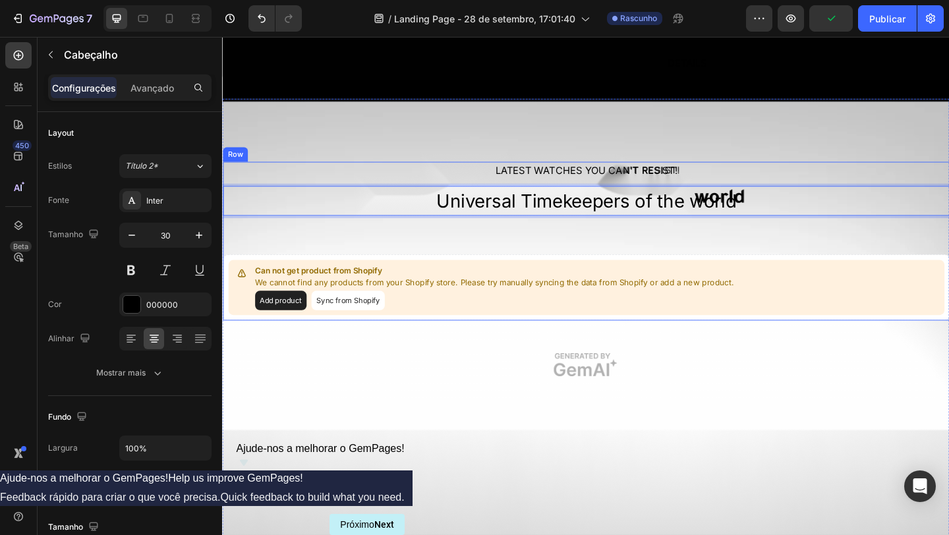
click at [828, 187] on div "LATEST WATCHES YOU CAN'T RESIST! Text Block Universal Timekeepers of the world …" at bounding box center [618, 259] width 791 height 173
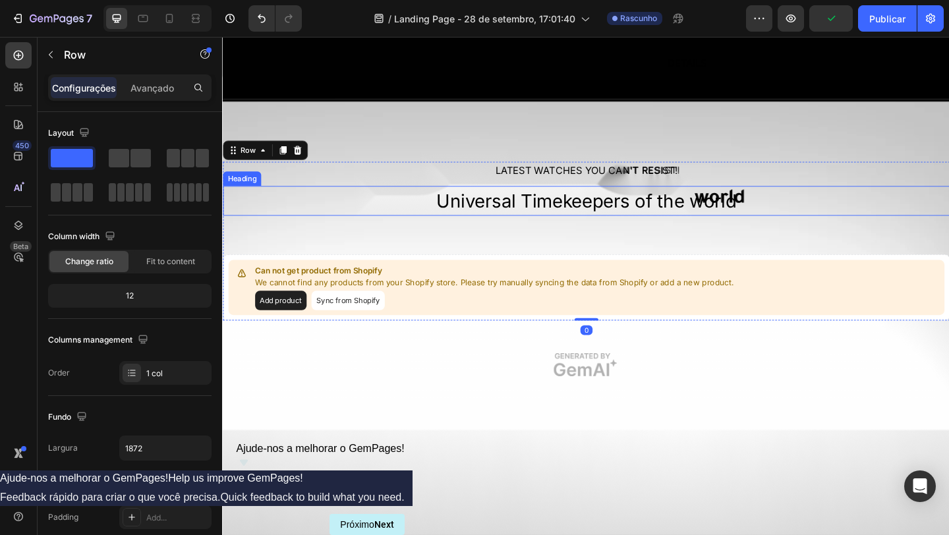
click at [831, 200] on p "Universal Timekeepers of the world" at bounding box center [618, 215] width 788 height 30
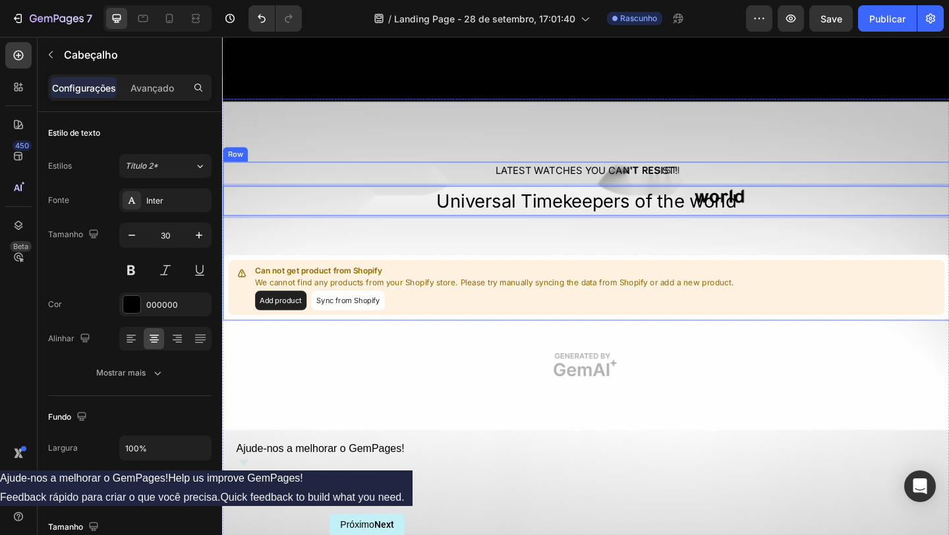
drag, startPoint x: 831, startPoint y: 177, endPoint x: 830, endPoint y: 187, distance: 10.0
click at [828, 194] on div "LATEST WATCHES YOU CAN'T RESIST! Text Block Universal Timekeepers of the world …" at bounding box center [618, 259] width 791 height 173
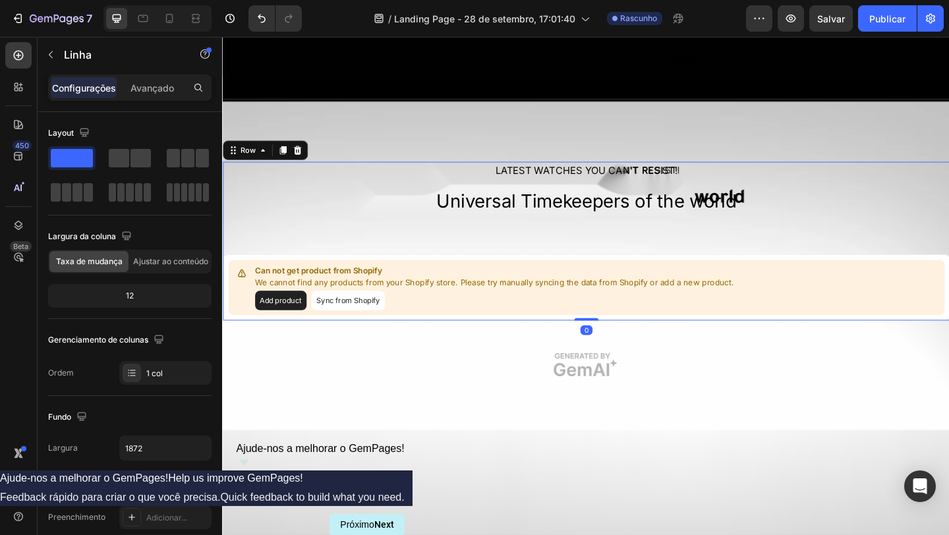
click at [825, 201] on div "LATEST WATCHES YOU CAN'T RESIST! Text Block Universal Timekeepers of the world …" at bounding box center [618, 259] width 791 height 173
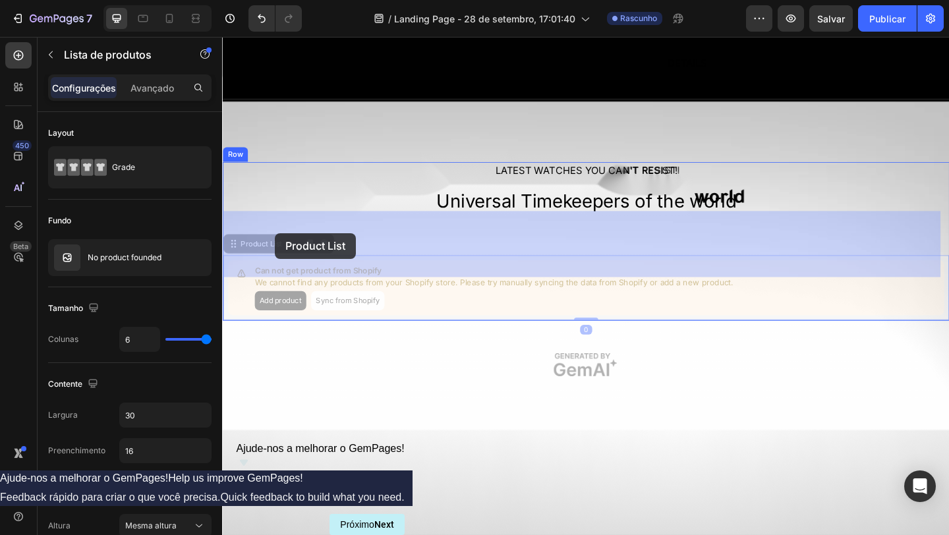
drag, startPoint x: 258, startPoint y: 247, endPoint x: 279, endPoint y: 250, distance: 21.3
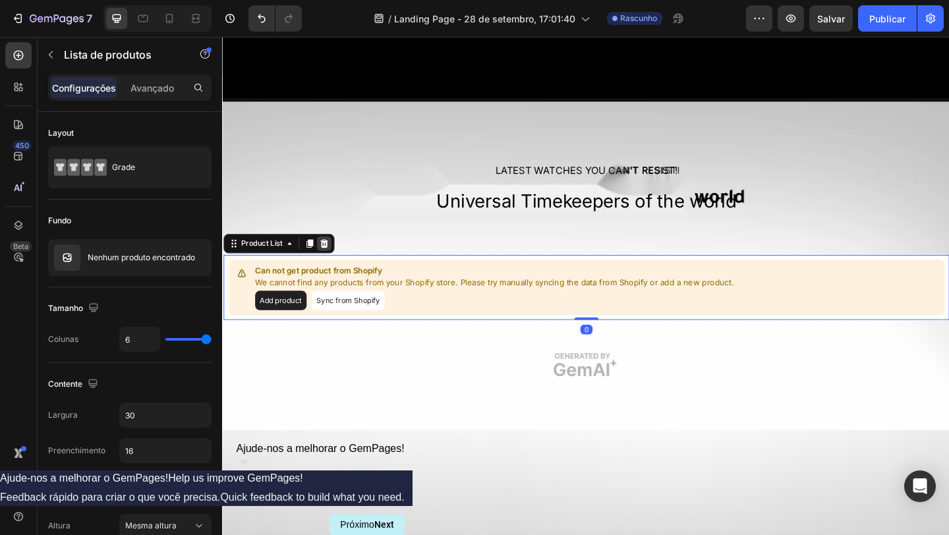
click at [337, 256] on icon at bounding box center [333, 261] width 11 height 11
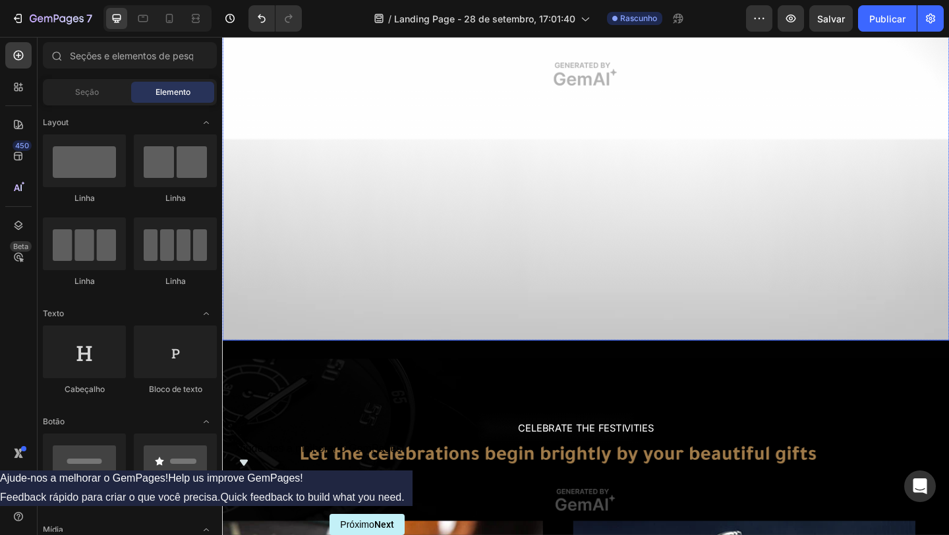
scroll to position [1324, 0]
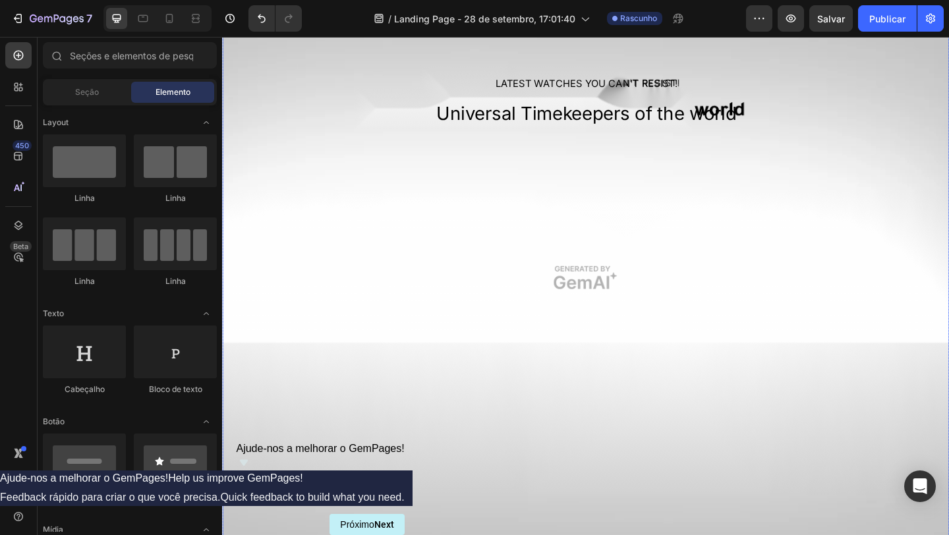
click at [607, 303] on div "Overlay" at bounding box center [617, 298] width 791 height 579
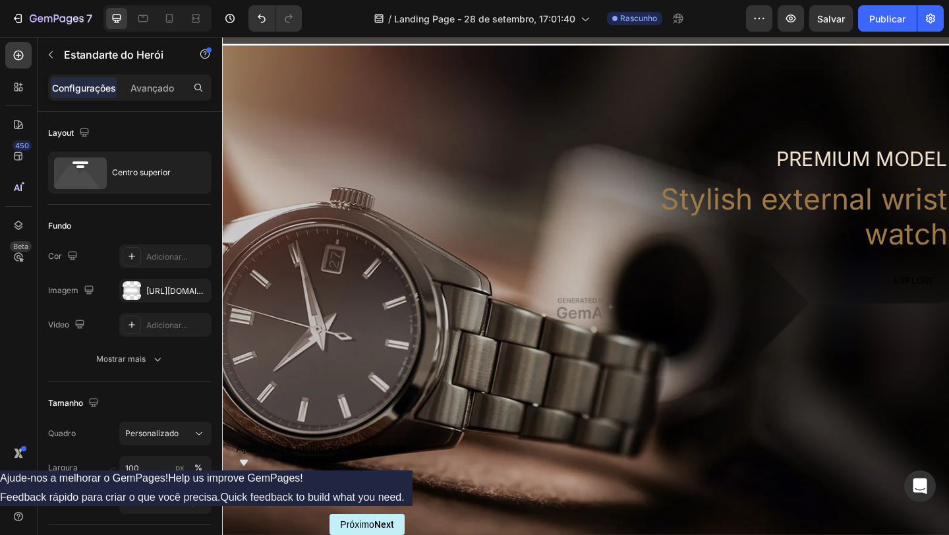
scroll to position [0, 0]
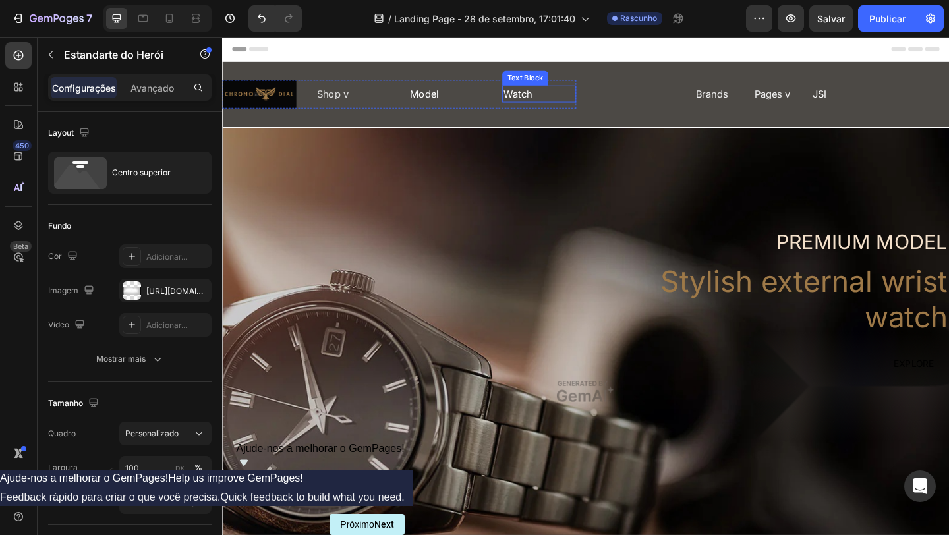
click at [529, 96] on div "Watch" at bounding box center [567, 99] width 80 height 18
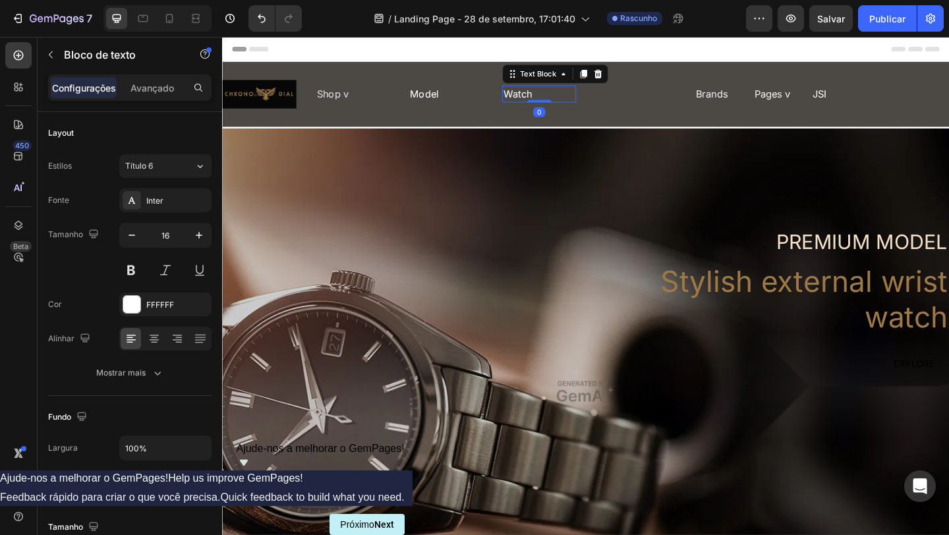
click at [529, 96] on div "Watch" at bounding box center [567, 99] width 80 height 18
click at [529, 96] on p "Watch" at bounding box center [567, 99] width 78 height 16
click at [538, 98] on p "Watch" at bounding box center [567, 99] width 78 height 16
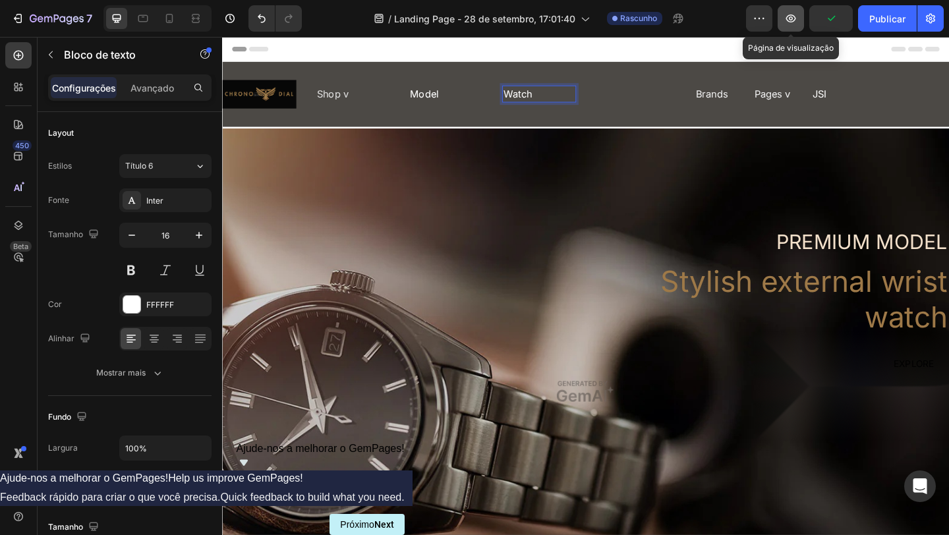
click at [787, 16] on icon "button" at bounding box center [791, 19] width 10 height 8
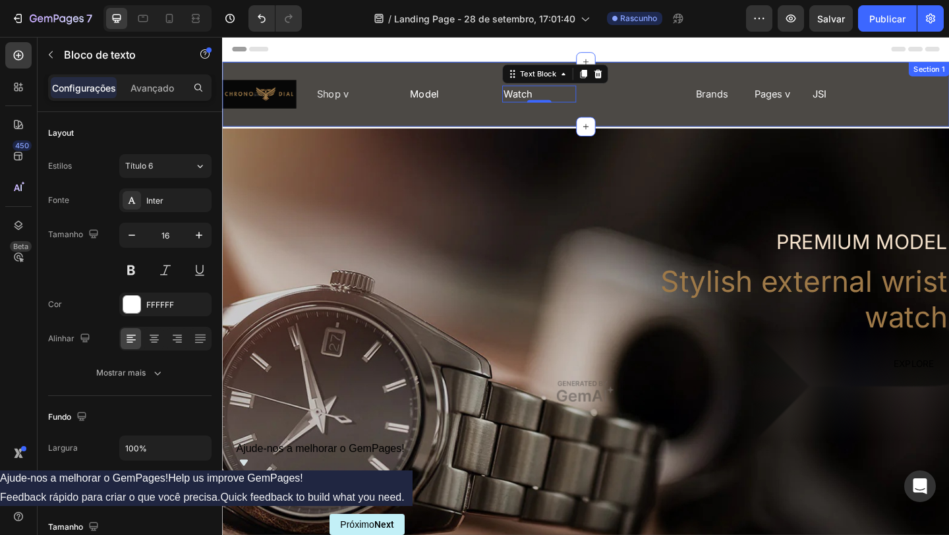
click at [419, 67] on div "Image Shop v Text Block Model Text Block Watch Text Block 0 Row Brands Text Blo…" at bounding box center [617, 99] width 791 height 71
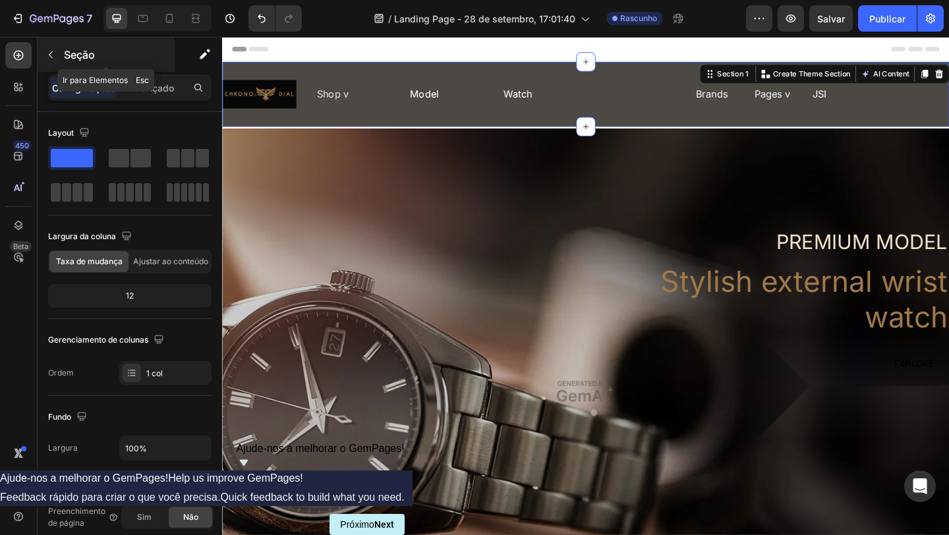
click at [49, 54] on icon "button" at bounding box center [50, 54] width 11 height 11
